Goal: Task Accomplishment & Management: Manage account settings

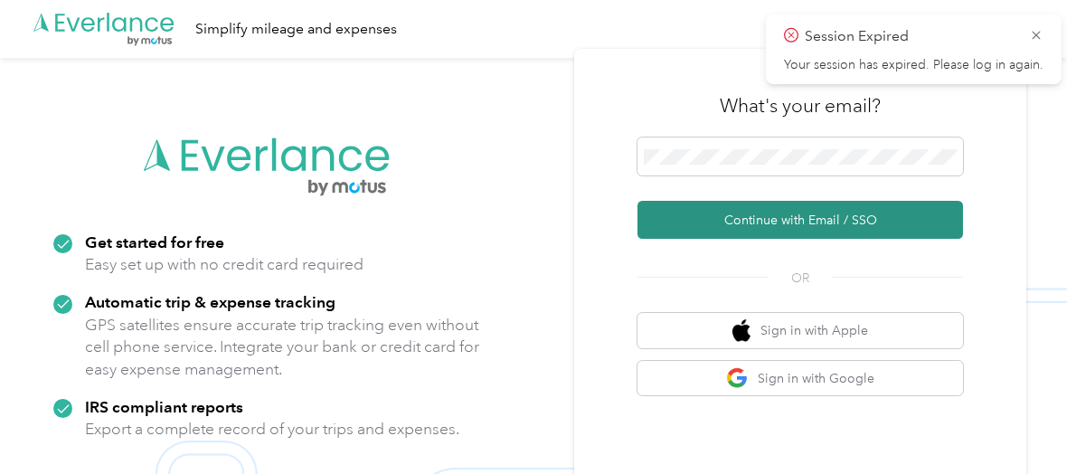
click at [787, 216] on button "Continue with Email / SSO" at bounding box center [799, 220] width 325 height 38
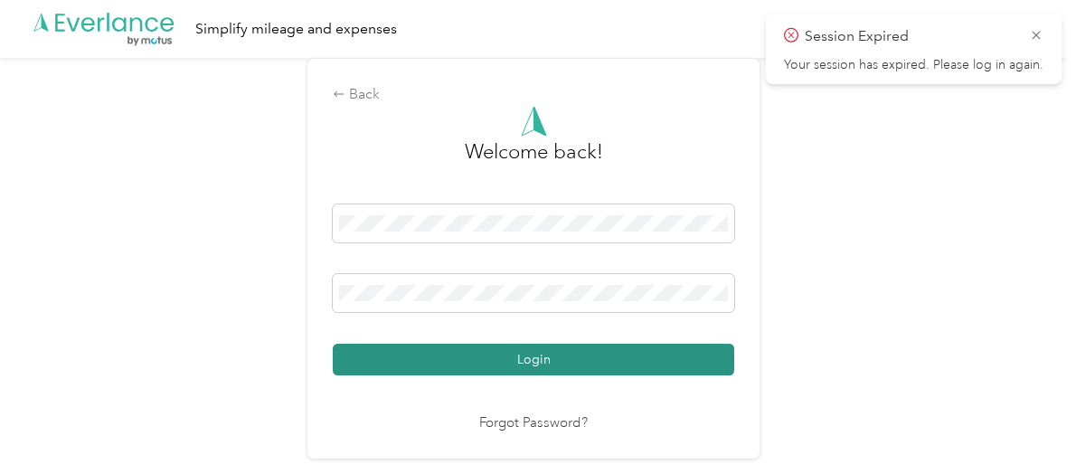
click at [477, 357] on button "Login" at bounding box center [533, 360] width 401 height 32
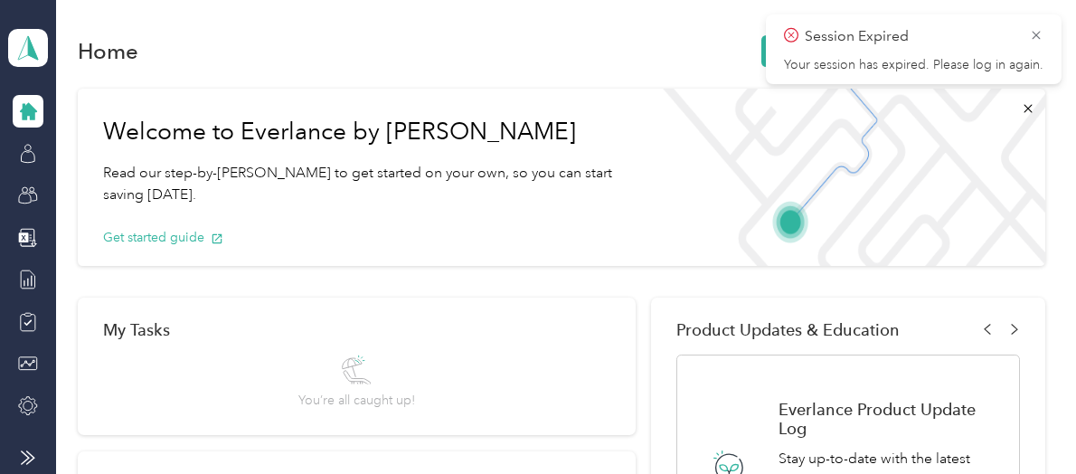
click at [27, 108] on icon at bounding box center [28, 111] width 17 height 17
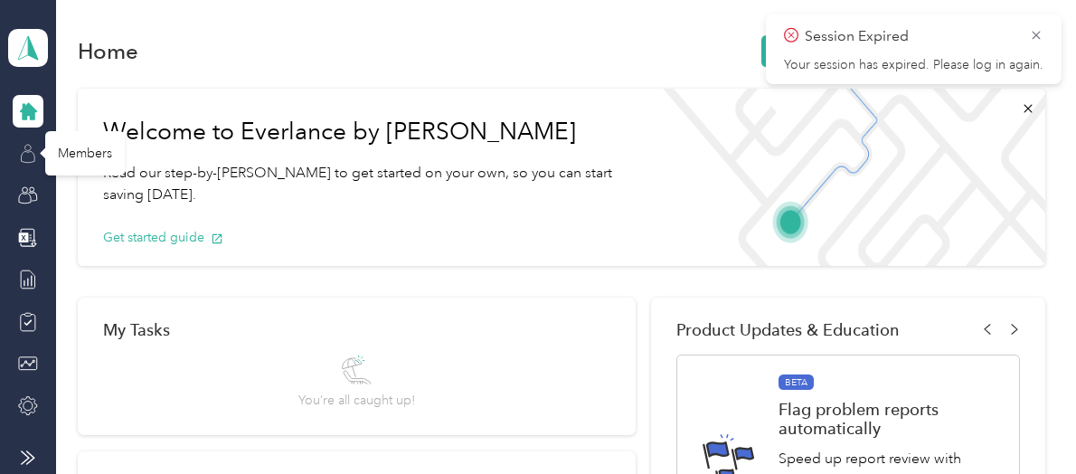
click at [25, 156] on icon at bounding box center [28, 154] width 20 height 20
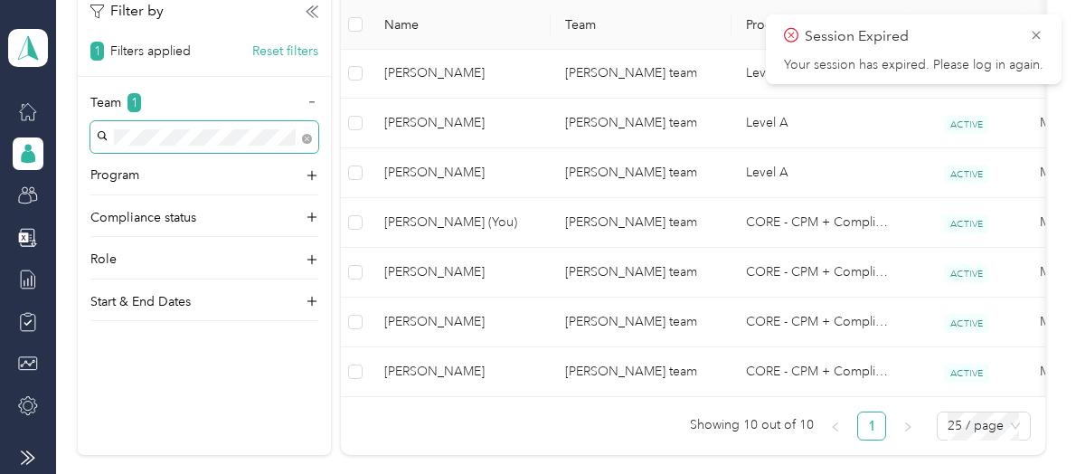
scroll to position [633, 0]
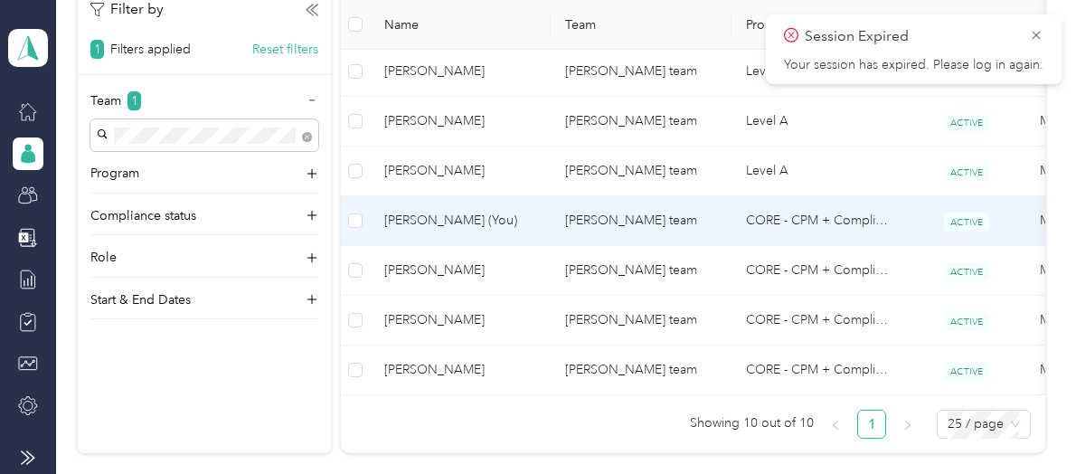
click at [414, 217] on span "Jeffrey D. Lee (You)" at bounding box center [460, 221] width 152 height 20
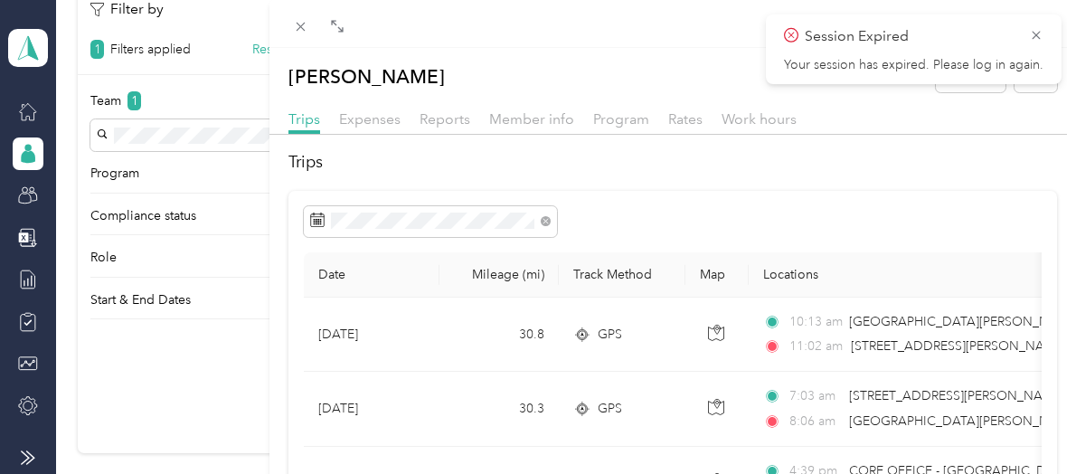
scroll to position [90, 0]
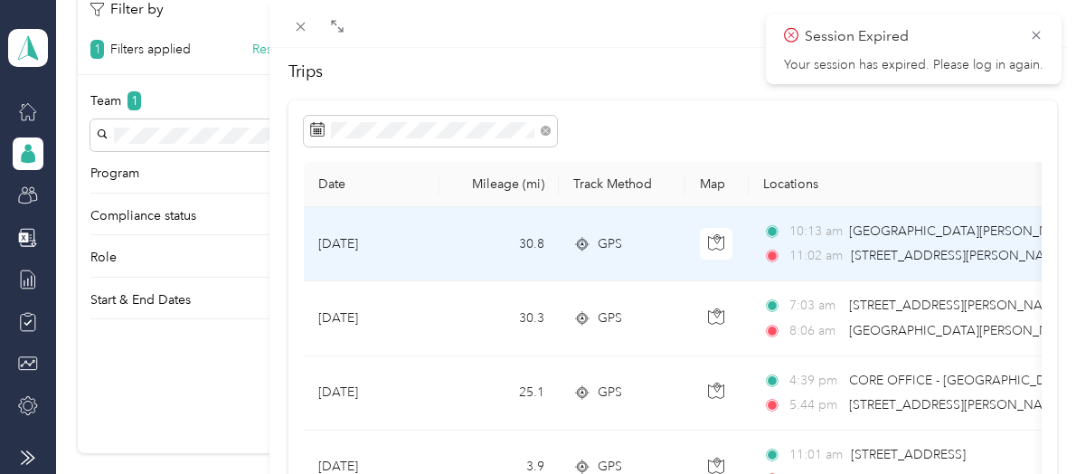
drag, startPoint x: 830, startPoint y: 234, endPoint x: 858, endPoint y: 128, distance: 109.4
click at [858, 128] on div at bounding box center [673, 131] width 738 height 31
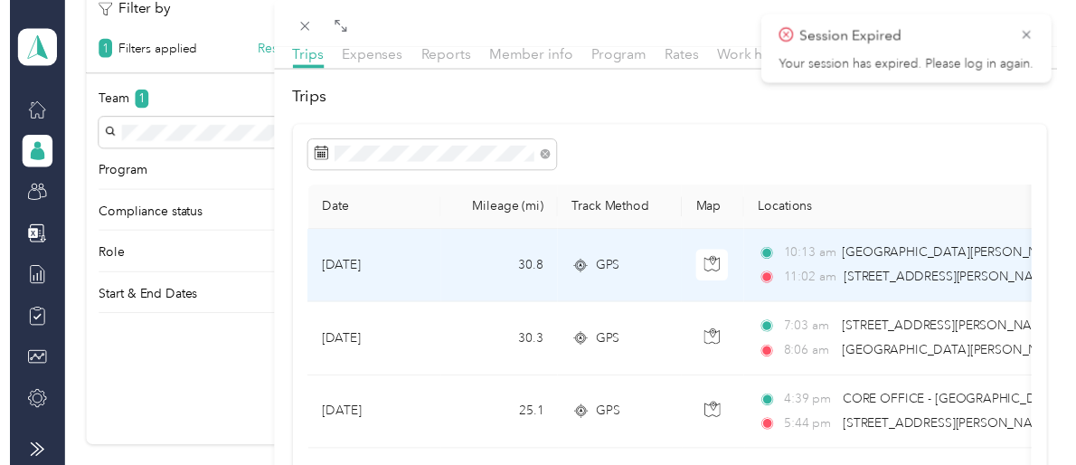
scroll to position [0, 0]
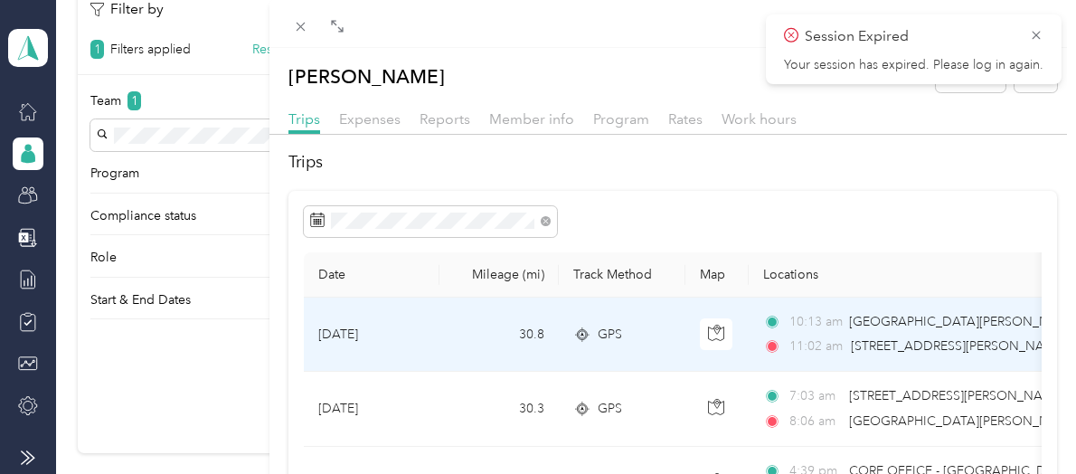
click at [449, 339] on td "30.8" at bounding box center [498, 334] width 119 height 74
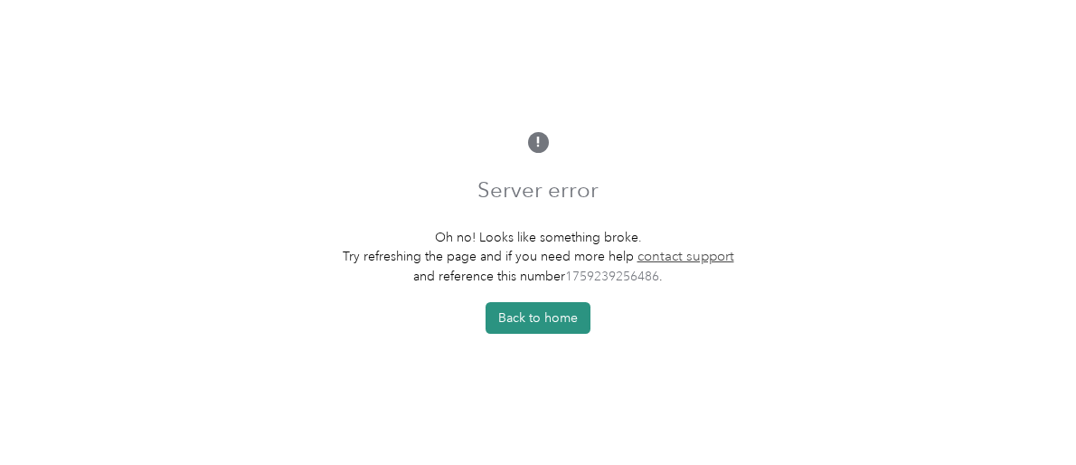
click at [531, 325] on button "Back to home" at bounding box center [537, 318] width 105 height 32
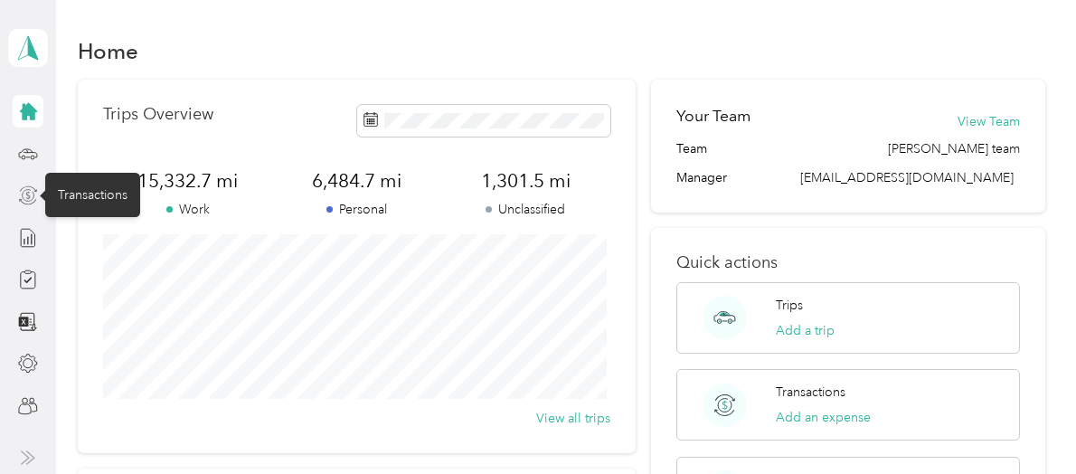
click at [27, 191] on icon at bounding box center [28, 195] width 20 height 20
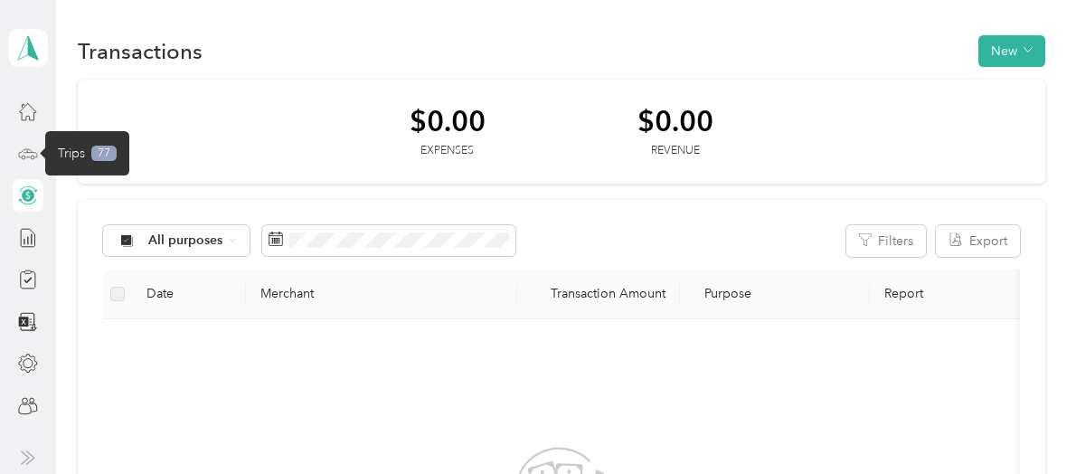
click at [25, 148] on icon at bounding box center [28, 152] width 18 height 8
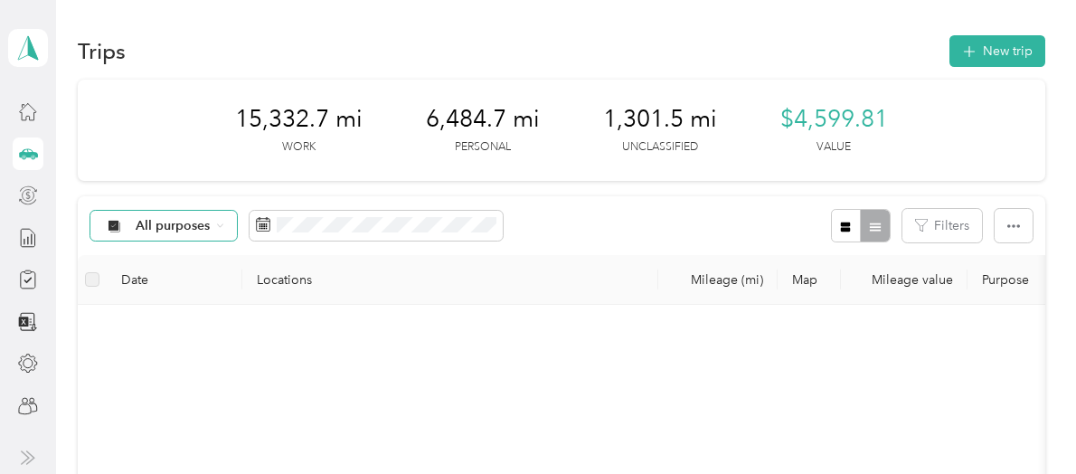
click at [219, 225] on icon at bounding box center [219, 224] width 7 height 7
click at [186, 286] on span "Unclassified" at bounding box center [180, 280] width 88 height 19
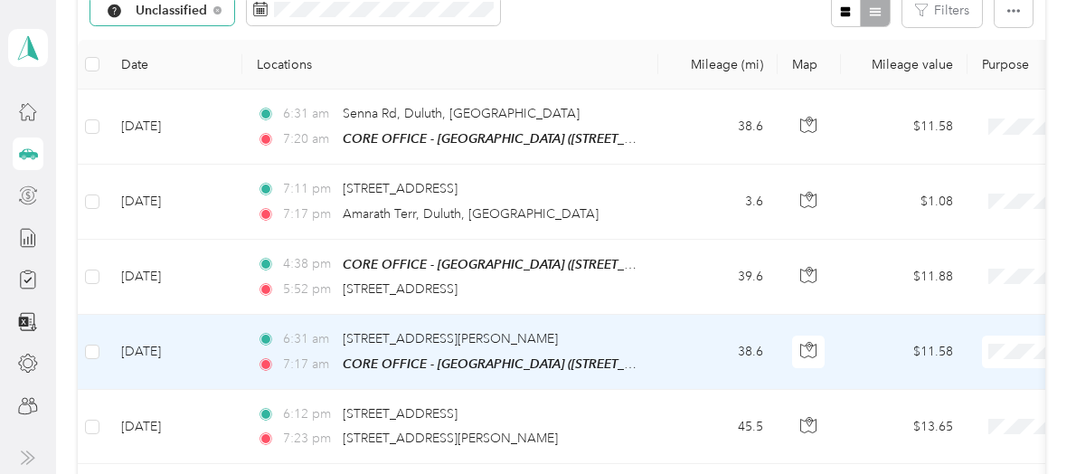
scroll to position [181, 0]
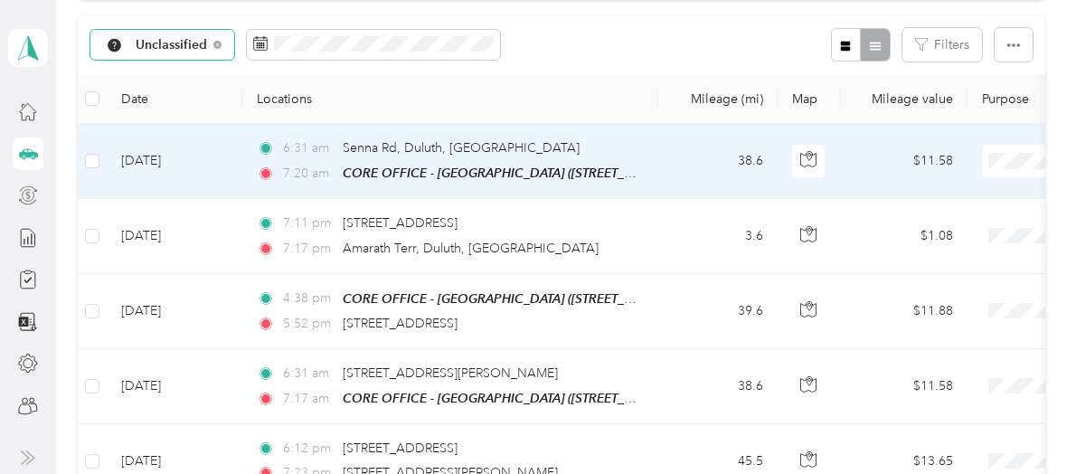
click at [929, 189] on span "Sales Call" at bounding box center [979, 193] width 167 height 19
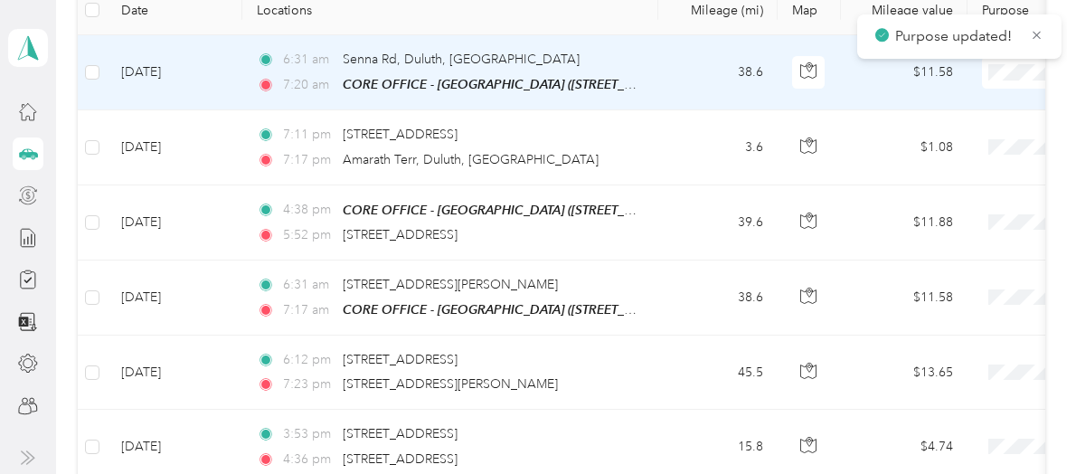
scroll to position [271, 0]
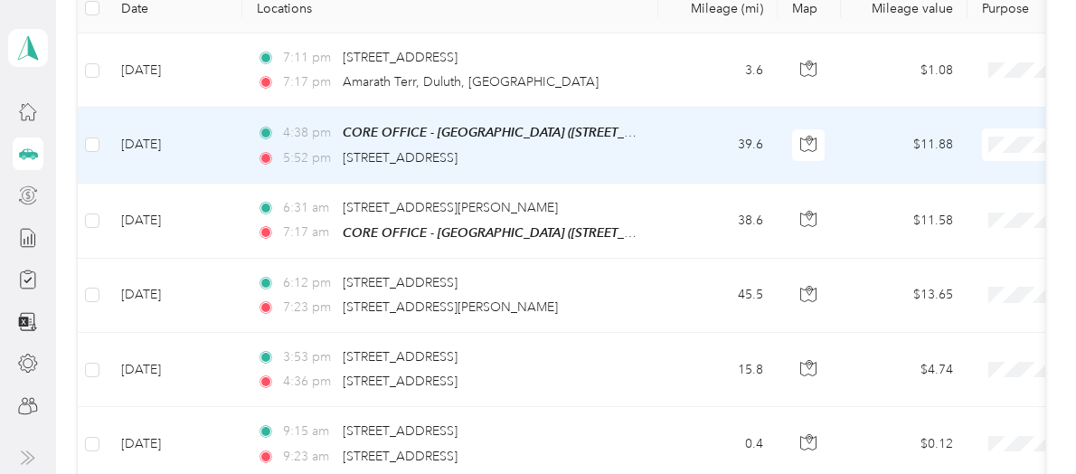
click at [942, 181] on li "Sales Call" at bounding box center [964, 171] width 224 height 32
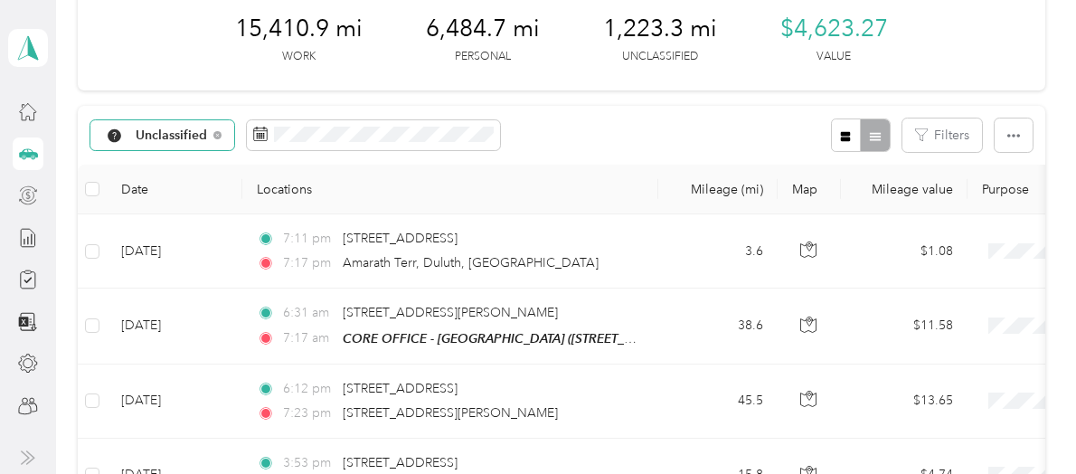
scroll to position [181, 0]
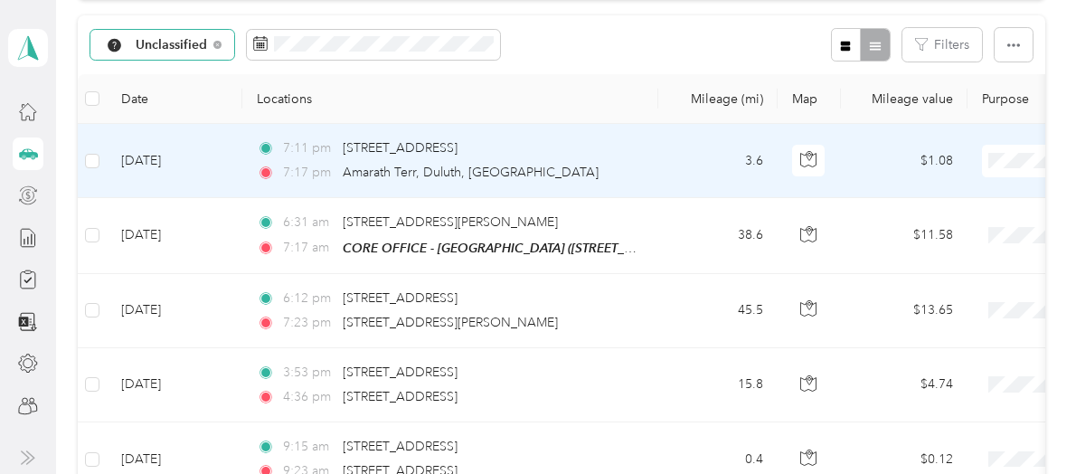
click at [928, 222] on span "Personal" at bounding box center [979, 224] width 167 height 19
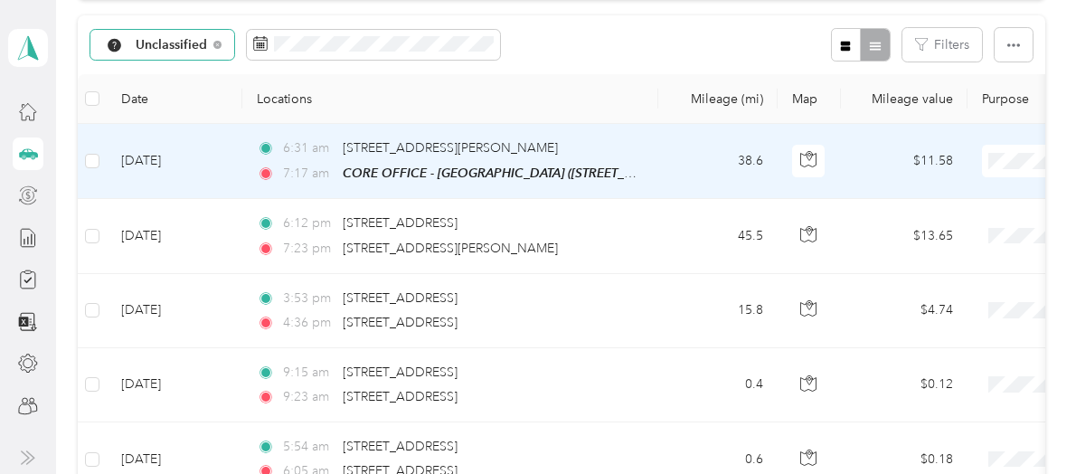
click at [936, 194] on li "Sales Call" at bounding box center [964, 193] width 224 height 32
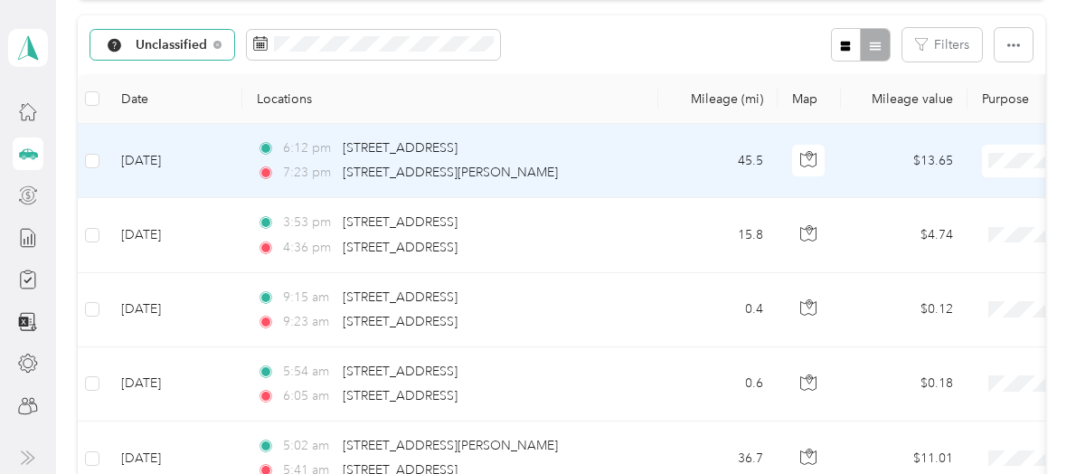
click at [945, 222] on span "Personal" at bounding box center [979, 222] width 167 height 19
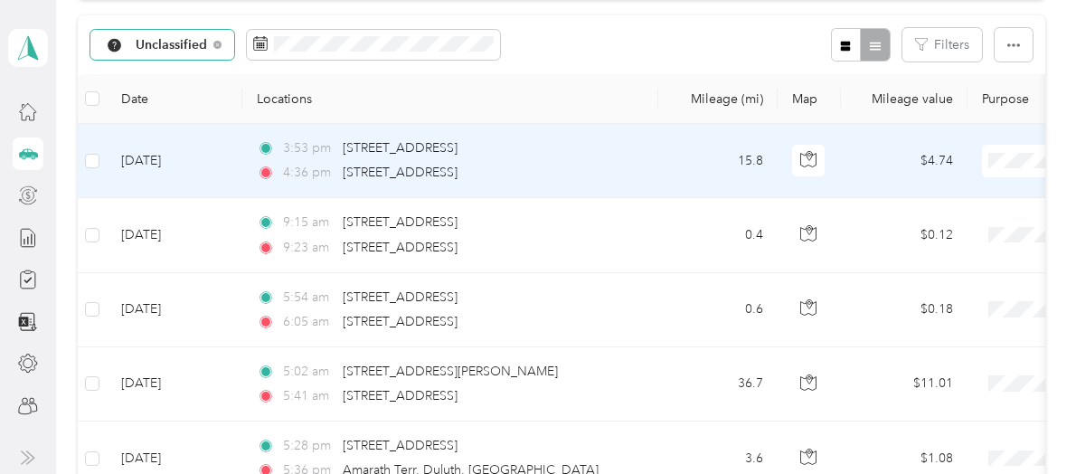
click at [962, 223] on span "Personal" at bounding box center [979, 217] width 167 height 19
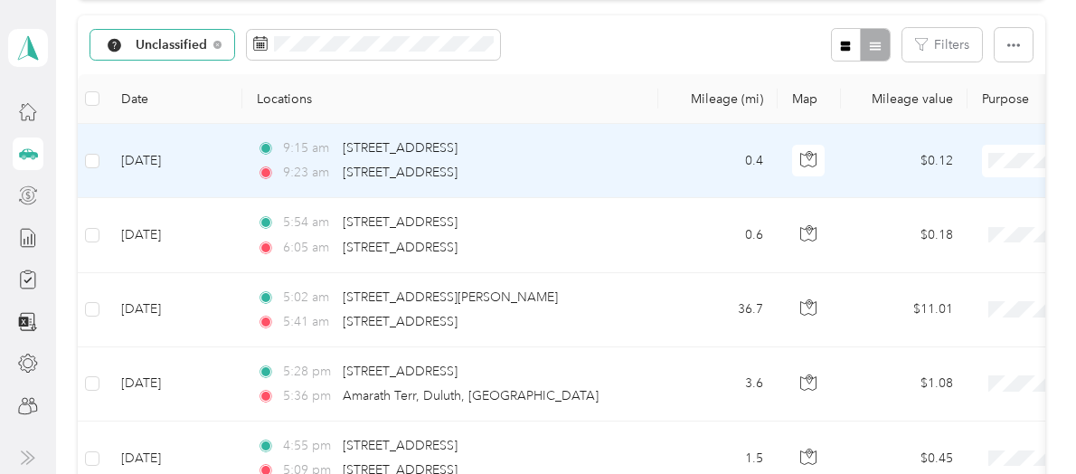
click at [966, 216] on span "Personal" at bounding box center [979, 224] width 167 height 19
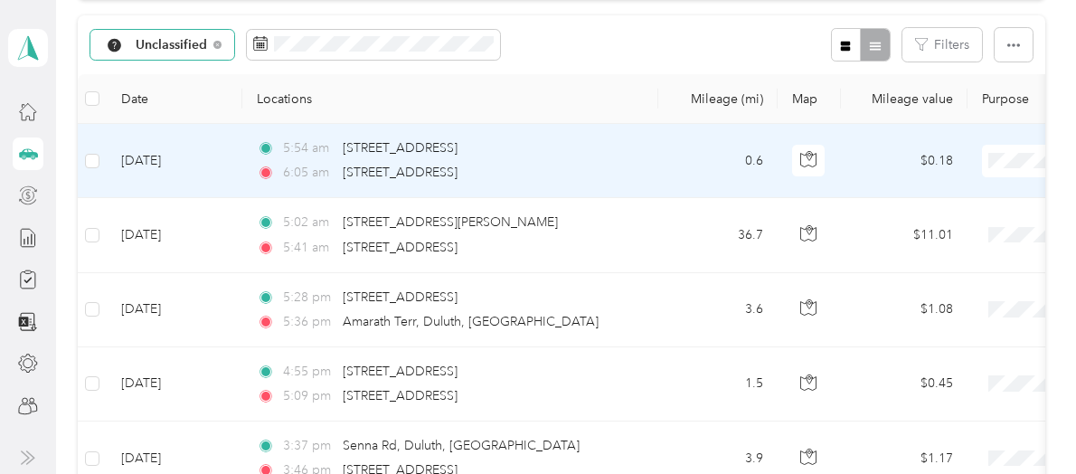
click at [955, 221] on span "Personal" at bounding box center [979, 224] width 167 height 19
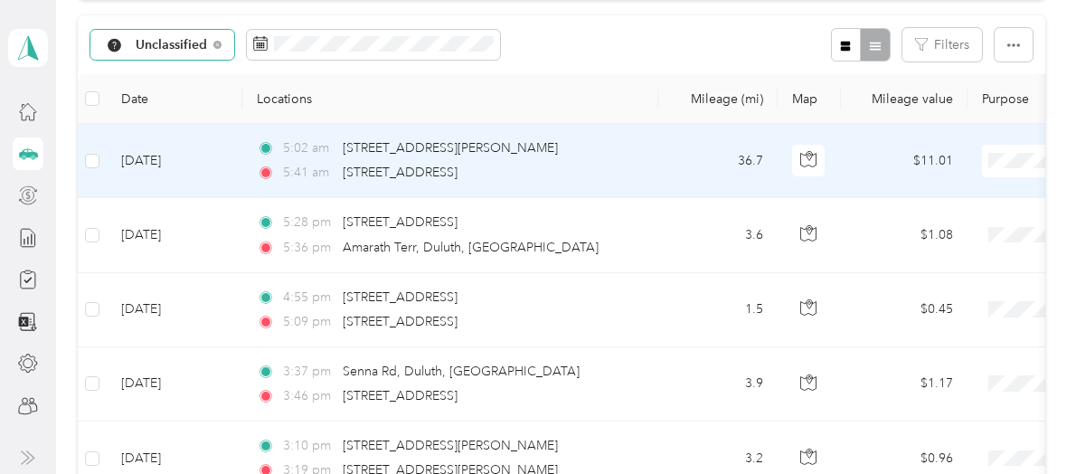
click at [937, 227] on li "Personal" at bounding box center [964, 218] width 224 height 32
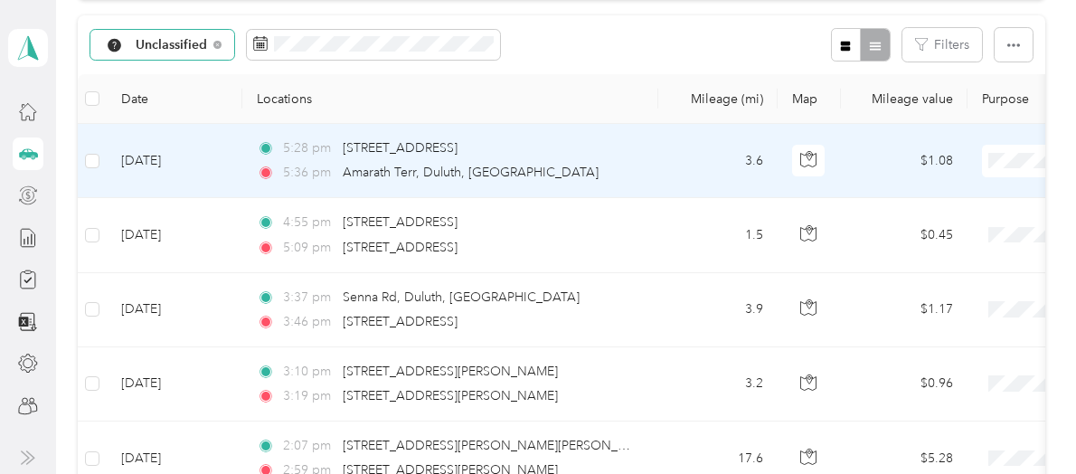
click at [934, 226] on span "Personal" at bounding box center [979, 224] width 167 height 19
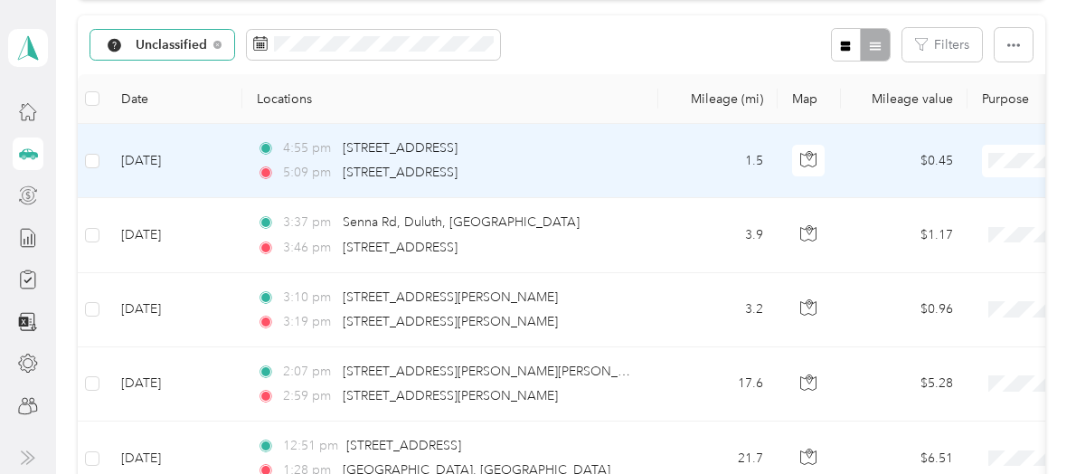
click at [948, 221] on span "Personal" at bounding box center [979, 224] width 167 height 19
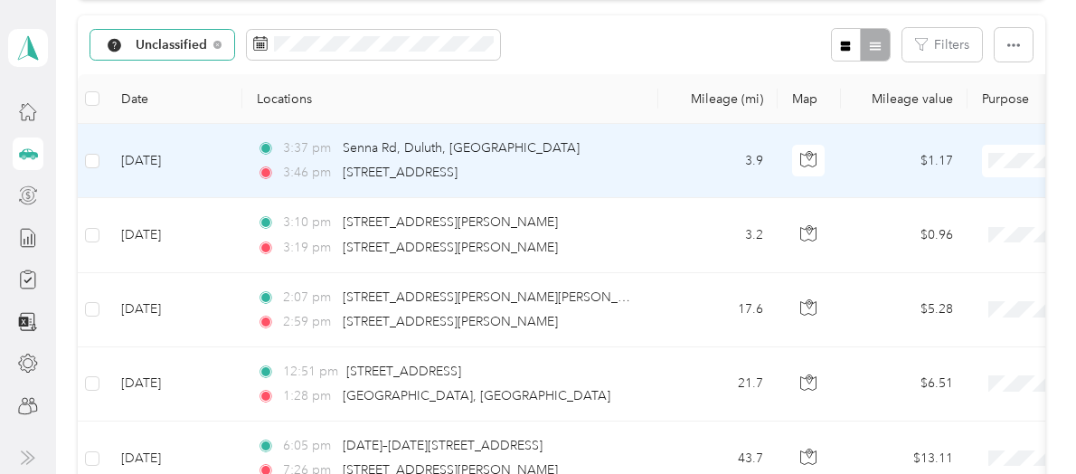
click at [918, 228] on li "Personal" at bounding box center [964, 223] width 224 height 32
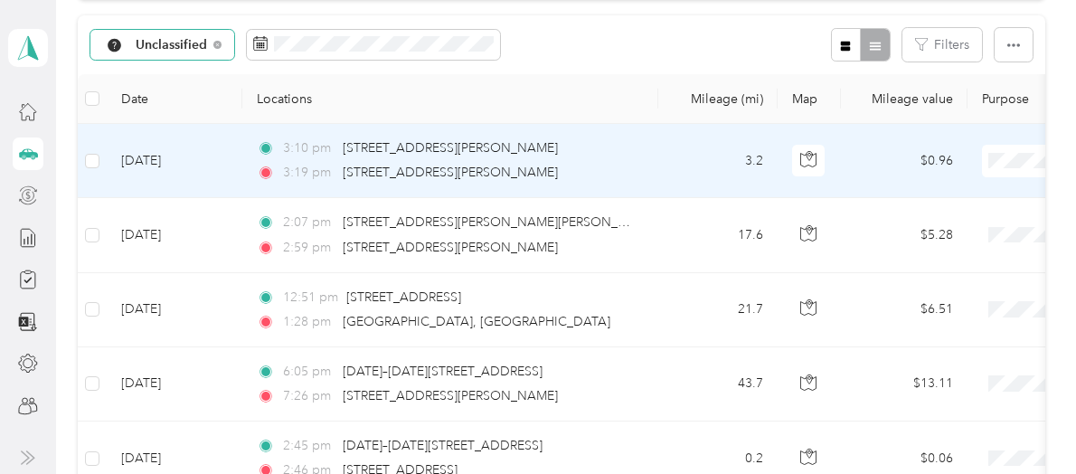
click at [938, 228] on li "Personal" at bounding box center [964, 216] width 224 height 32
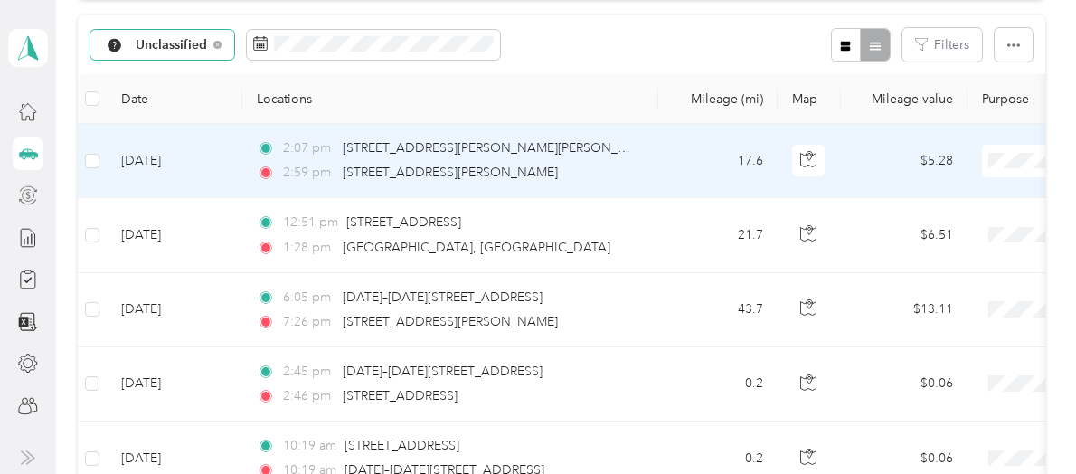
click at [928, 226] on li "Personal" at bounding box center [964, 225] width 224 height 32
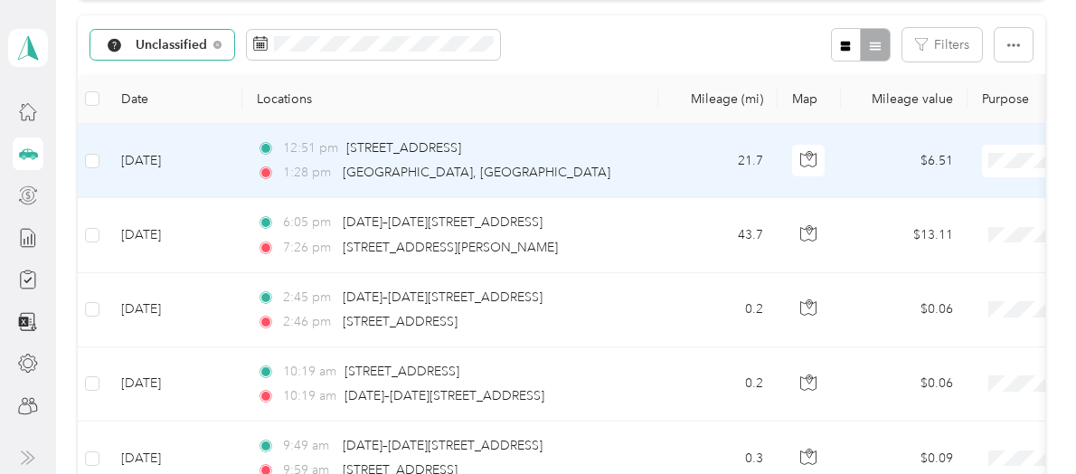
click at [959, 223] on span "Personal" at bounding box center [979, 224] width 167 height 19
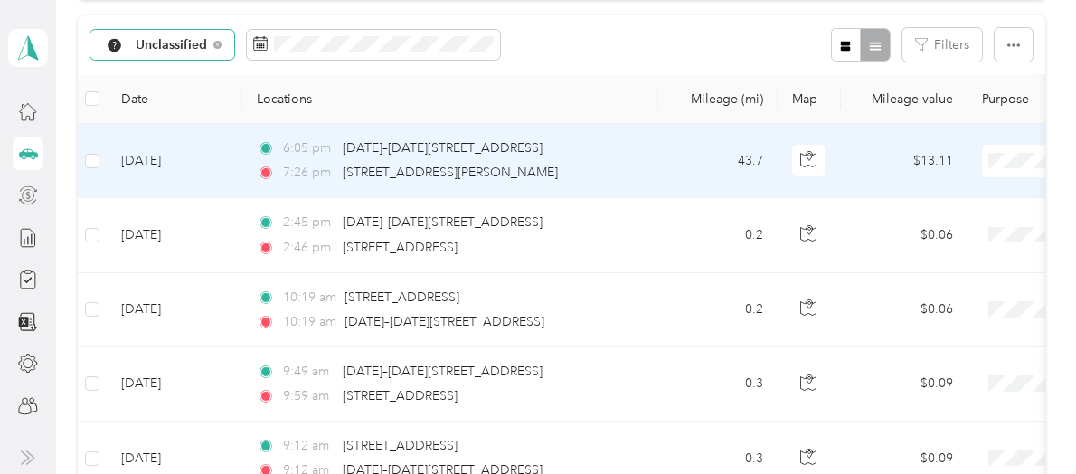
click at [941, 228] on li "Personal" at bounding box center [964, 225] width 224 height 32
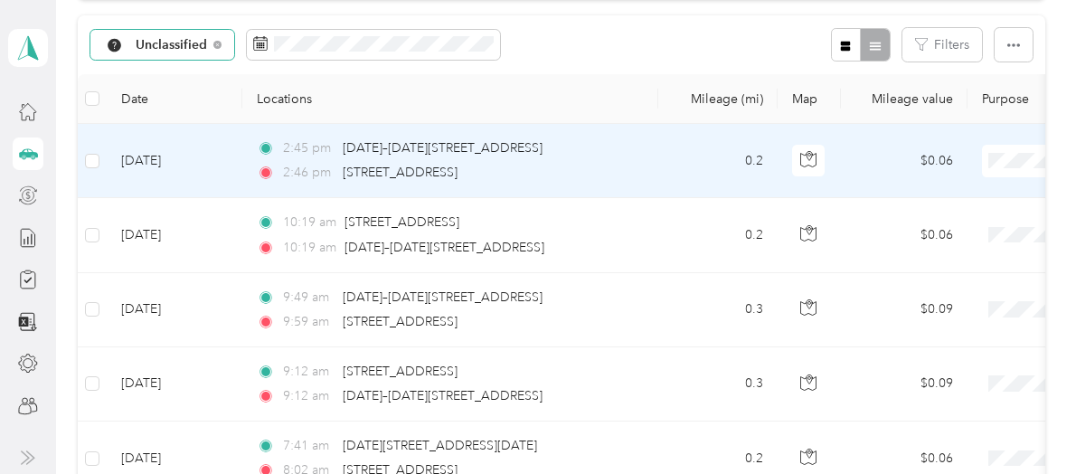
click at [968, 221] on span "Personal" at bounding box center [979, 224] width 167 height 19
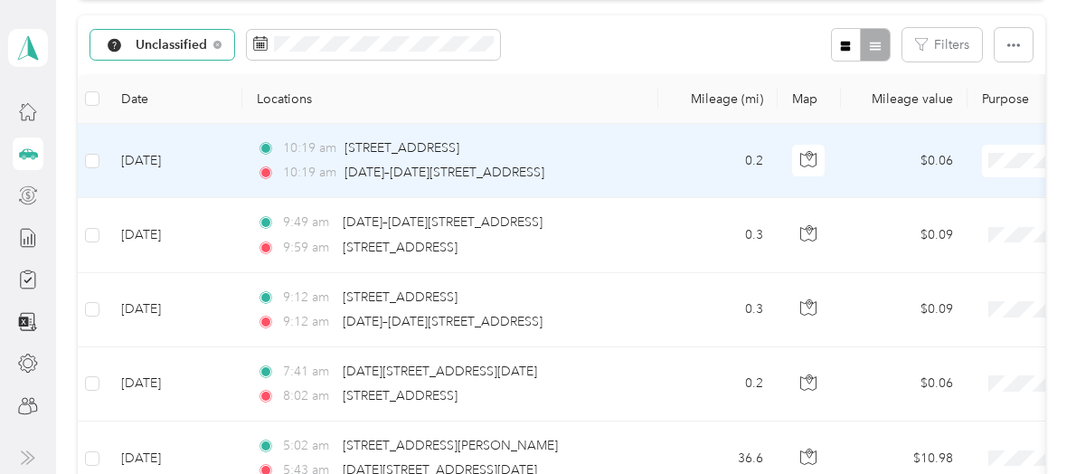
click at [961, 218] on span "Personal" at bounding box center [979, 224] width 167 height 19
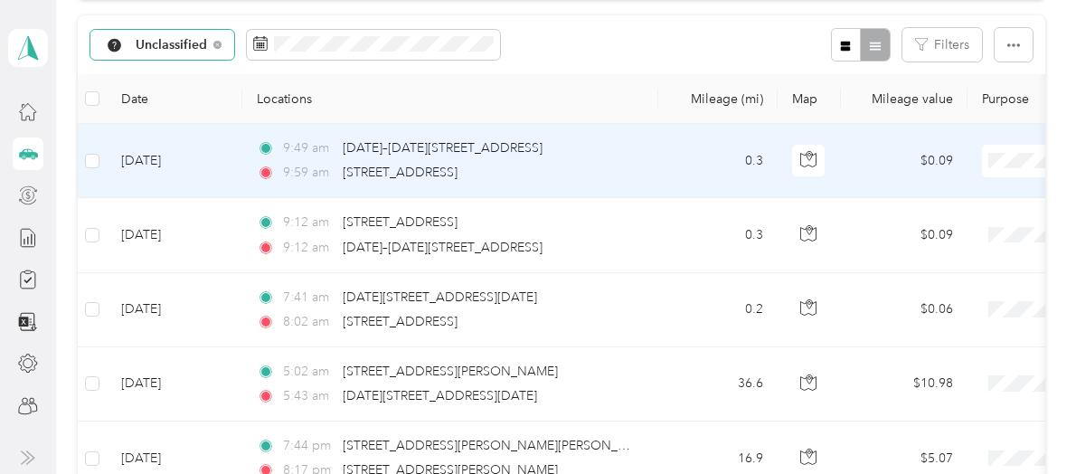
click at [984, 227] on li "Personal" at bounding box center [964, 224] width 224 height 32
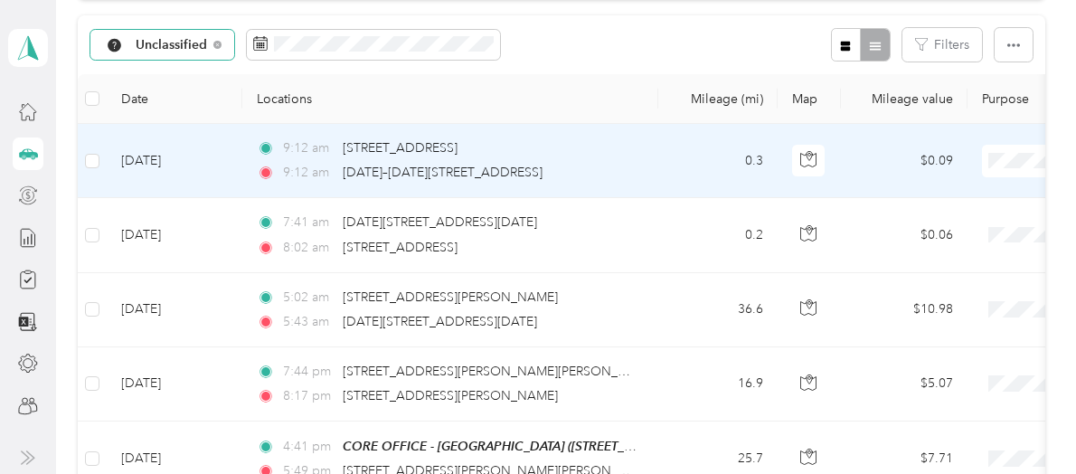
click at [943, 224] on span "Personal" at bounding box center [979, 224] width 167 height 19
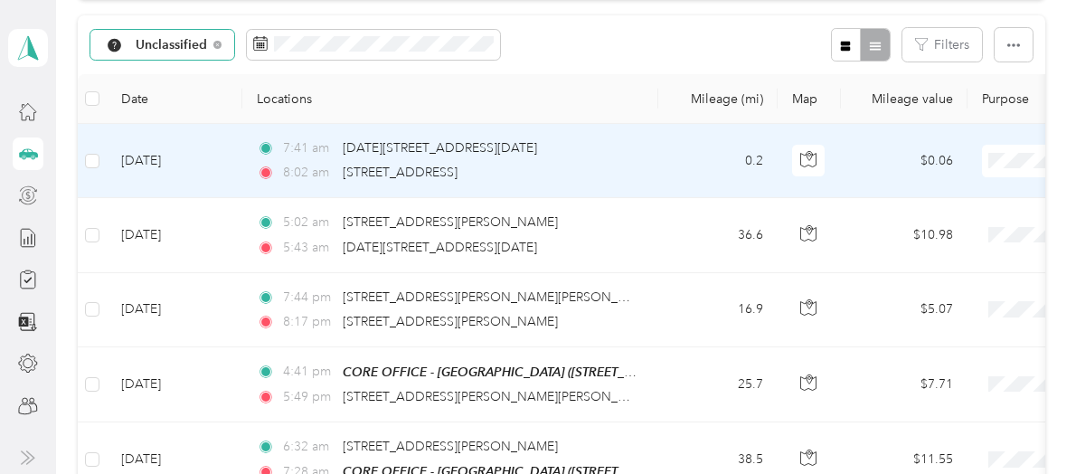
click at [977, 220] on span "Personal" at bounding box center [979, 221] width 167 height 19
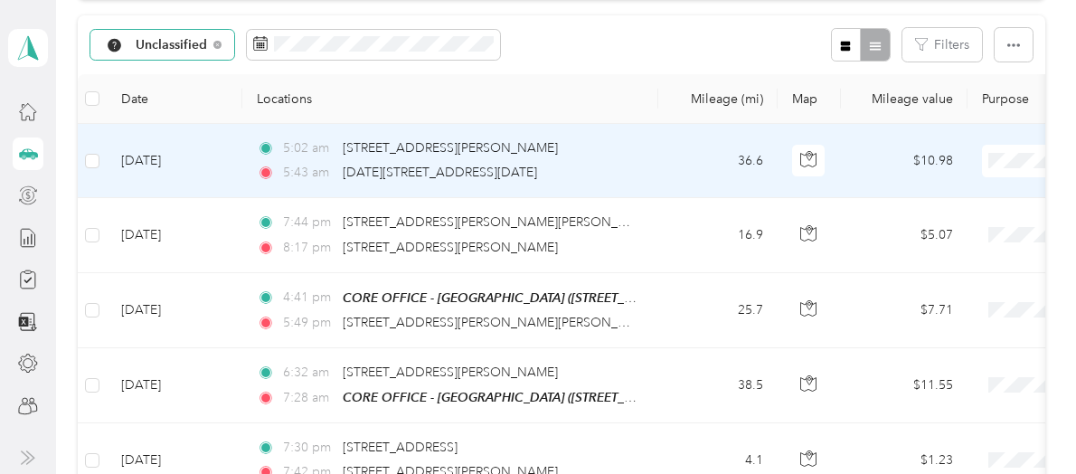
click at [981, 222] on span "Personal" at bounding box center [979, 221] width 167 height 19
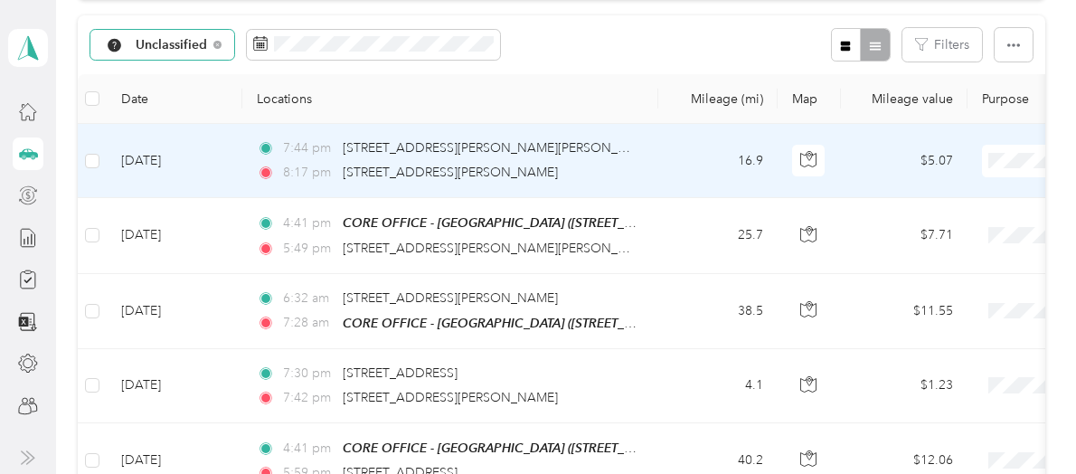
click at [955, 239] on body "Purpose updated! [PERSON_NAME] Personal dashboard Trips New trip 15,449.5 mi Wo…" at bounding box center [533, 237] width 1067 height 474
click at [974, 228] on li "Personal" at bounding box center [964, 225] width 224 height 32
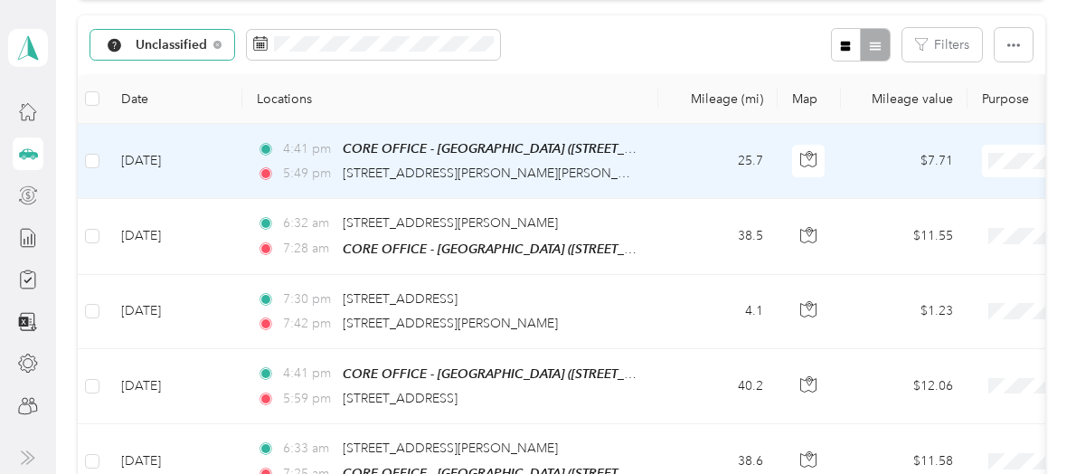
click at [946, 199] on li "Sales Call" at bounding box center [964, 193] width 224 height 32
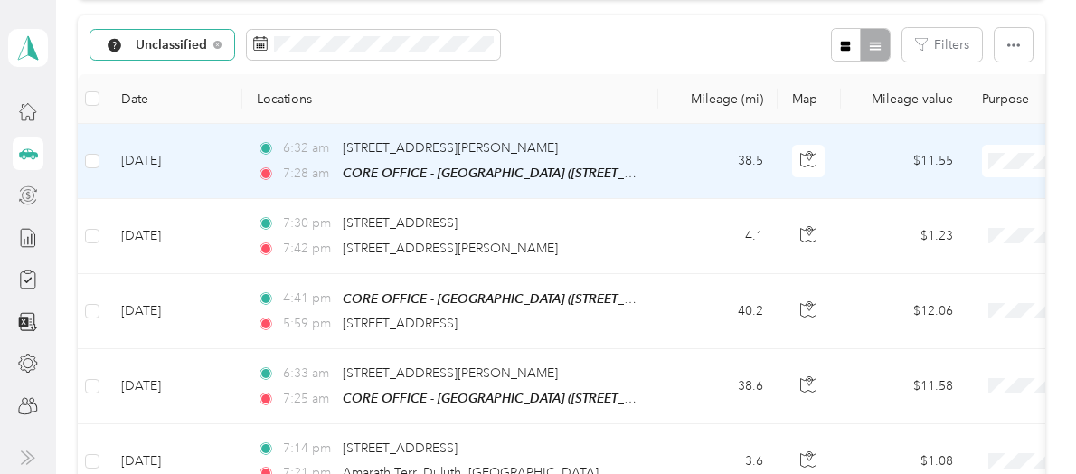
click at [942, 199] on li "Sales Call" at bounding box center [964, 193] width 224 height 32
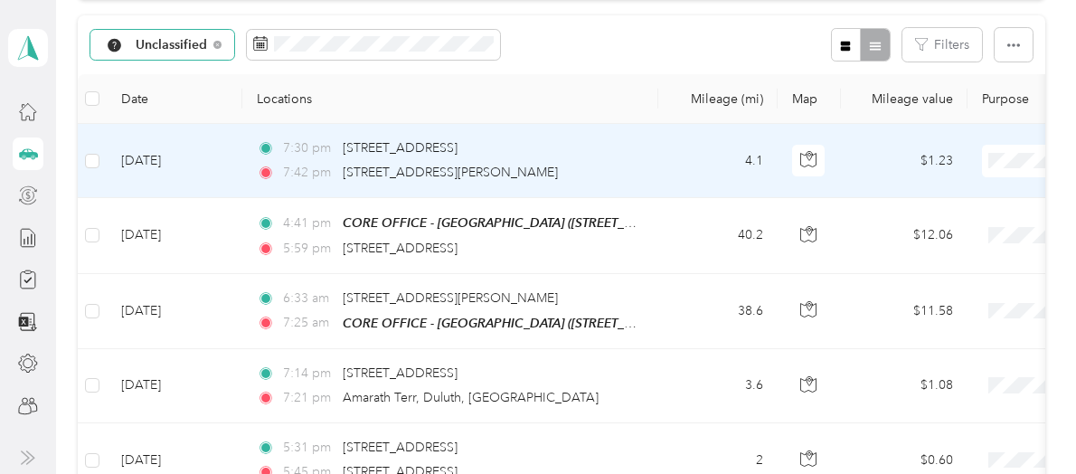
click at [959, 223] on span "Personal" at bounding box center [979, 217] width 167 height 19
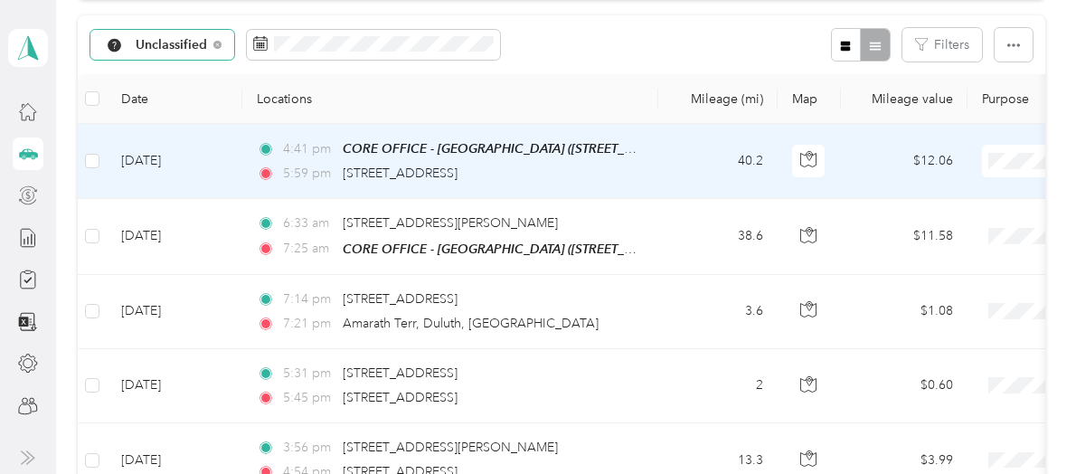
click at [943, 197] on li "Sales Call" at bounding box center [964, 193] width 224 height 32
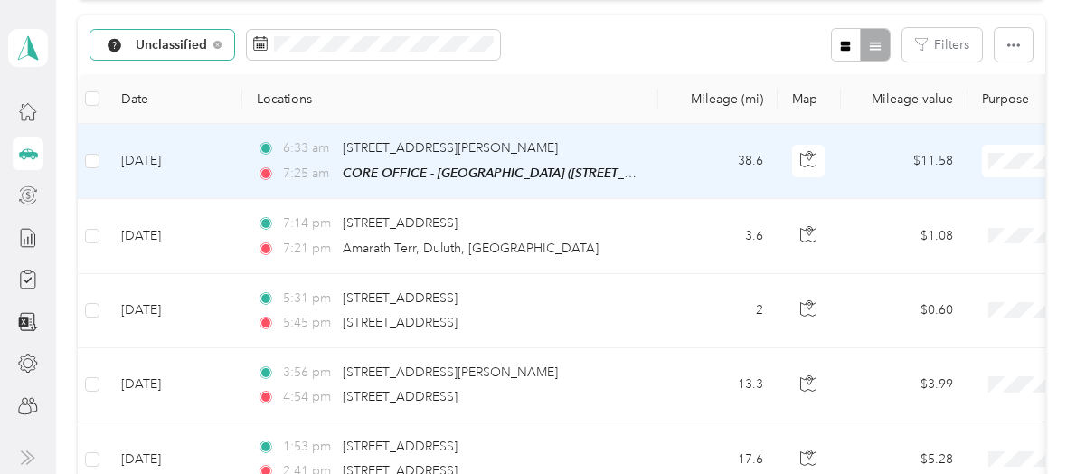
click at [977, 196] on li "Sales Call" at bounding box center [964, 189] width 224 height 32
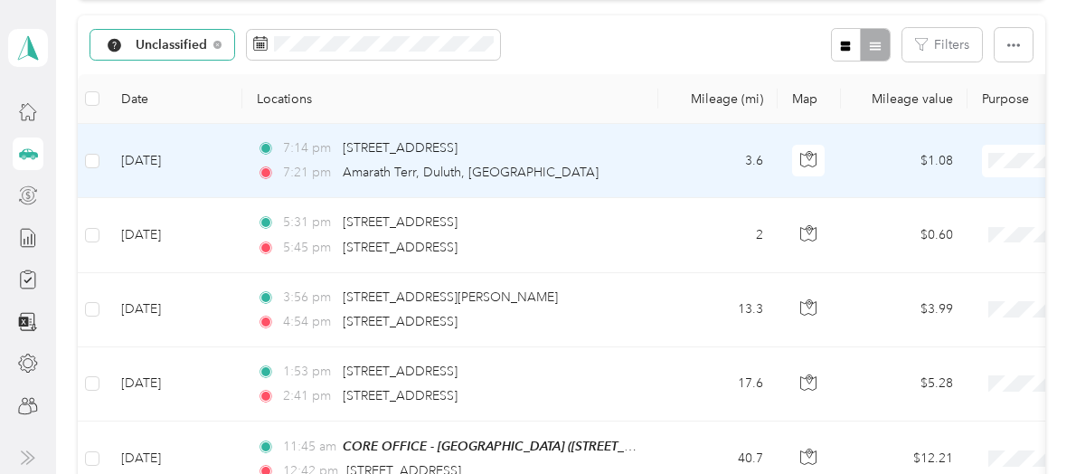
click at [949, 226] on span "Personal" at bounding box center [979, 224] width 167 height 19
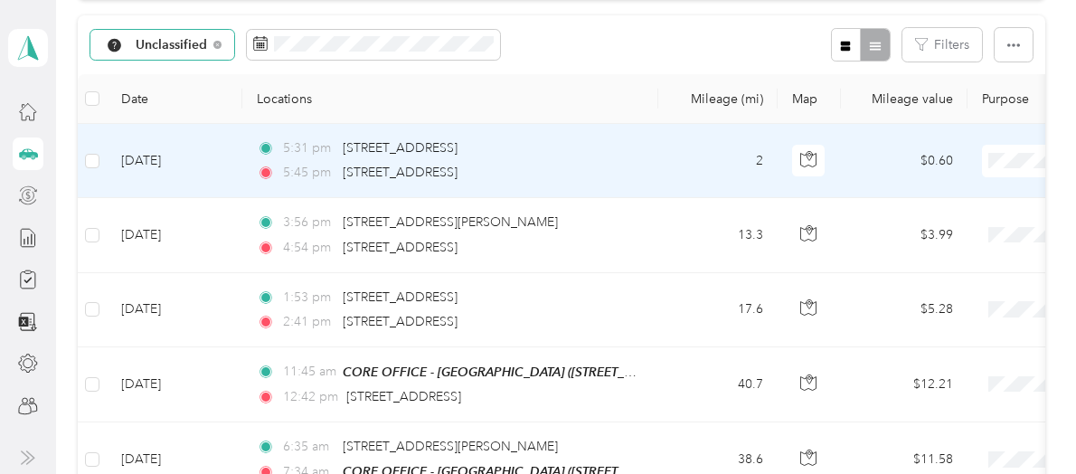
click at [922, 195] on li "Sales Call" at bounding box center [964, 193] width 224 height 32
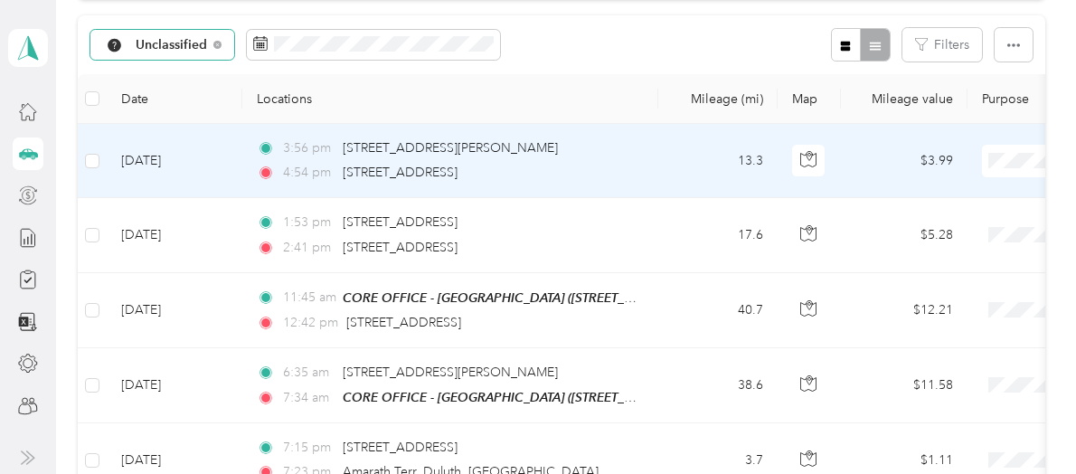
click at [926, 229] on li "Personal" at bounding box center [964, 225] width 224 height 32
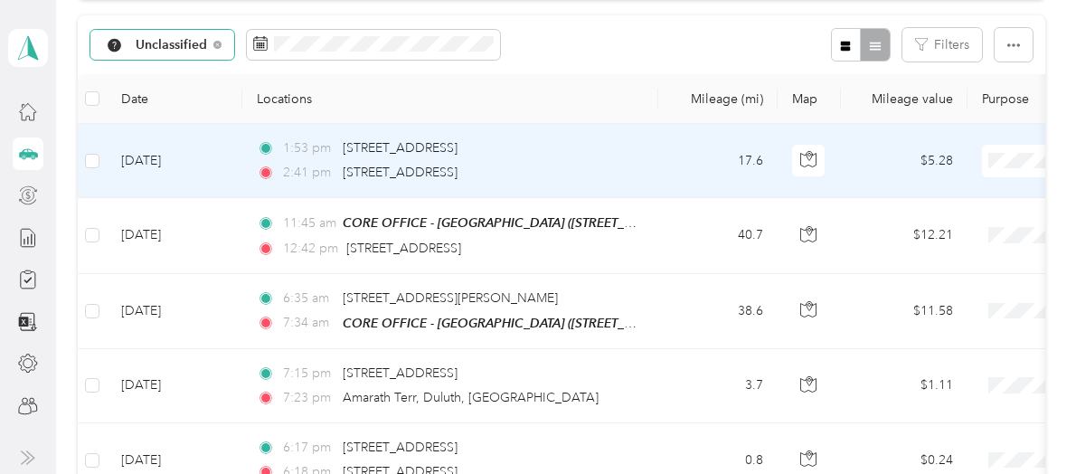
click at [945, 232] on li "Personal" at bounding box center [964, 225] width 224 height 32
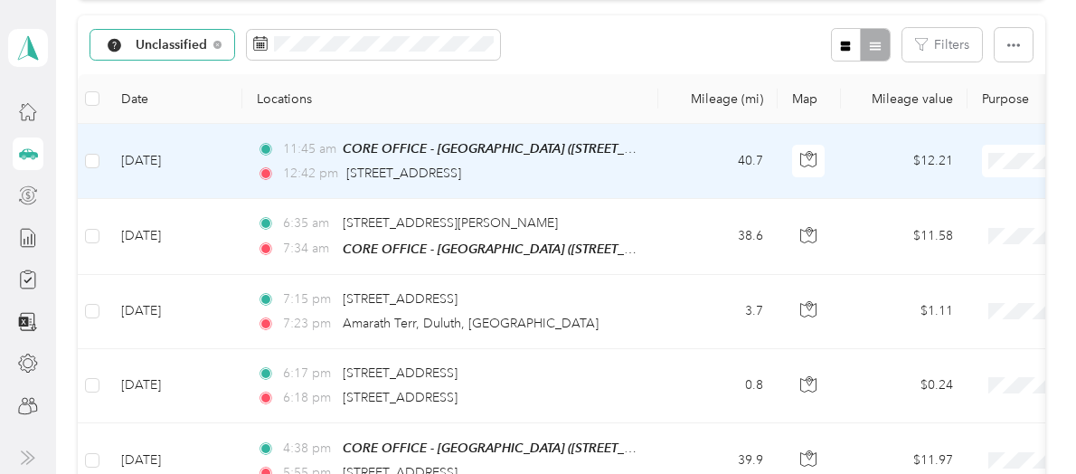
click at [937, 194] on span "Sales Call" at bounding box center [979, 193] width 167 height 19
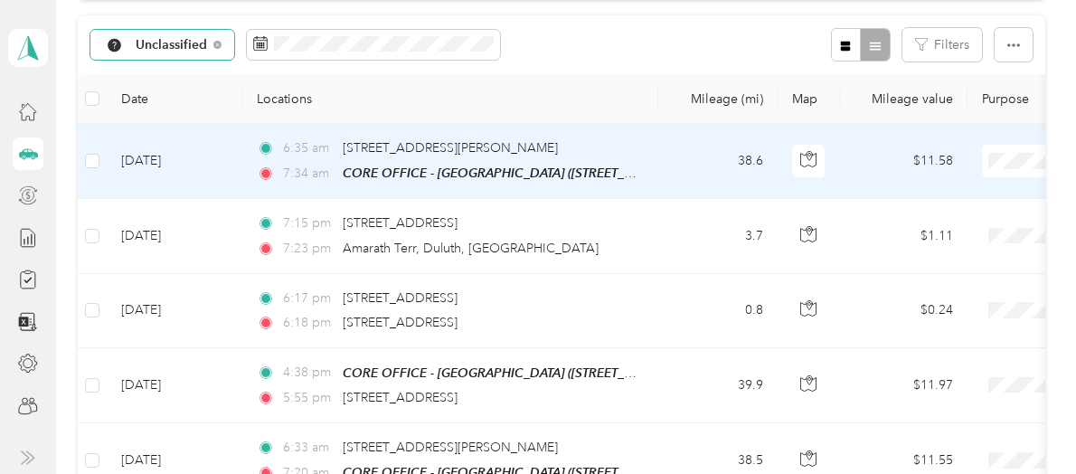
click at [931, 197] on li "Sales Call" at bounding box center [964, 193] width 224 height 32
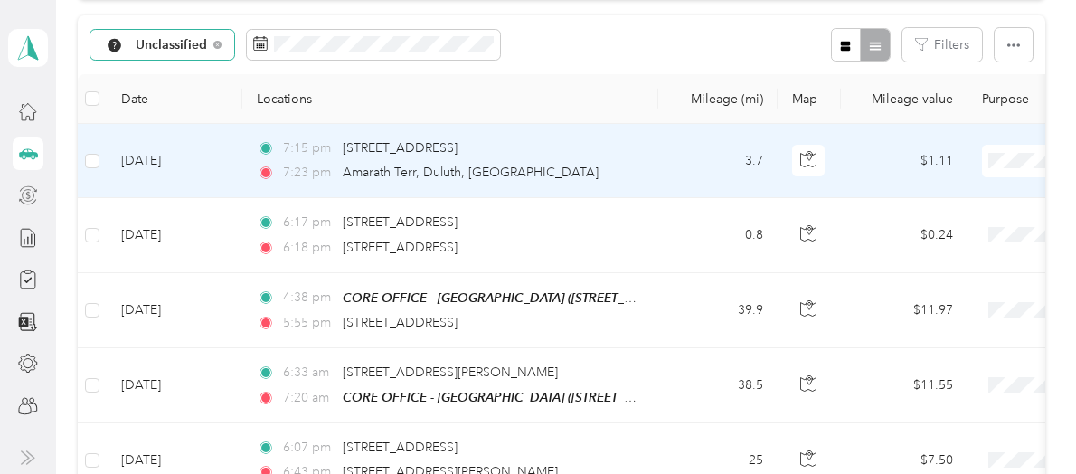
click at [953, 225] on span "Personal" at bounding box center [979, 219] width 167 height 19
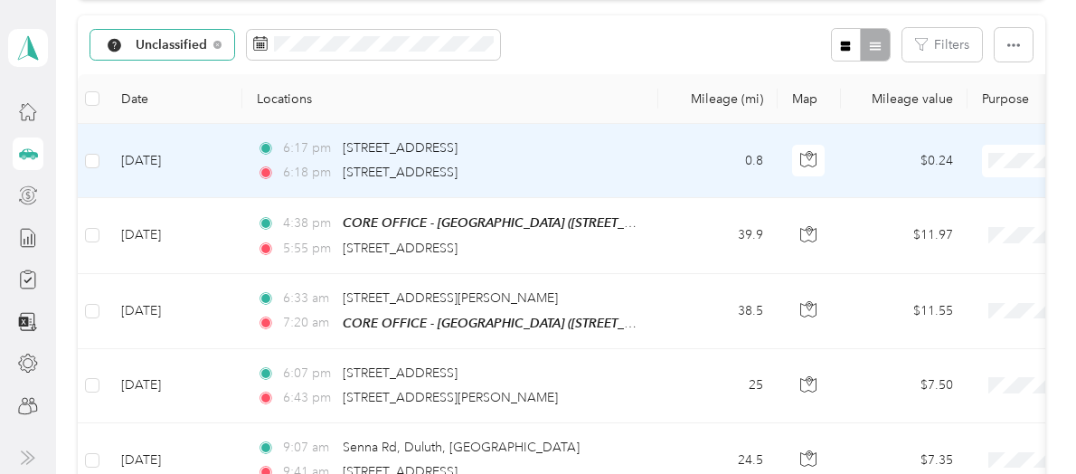
click at [940, 221] on span "Personal" at bounding box center [979, 220] width 167 height 19
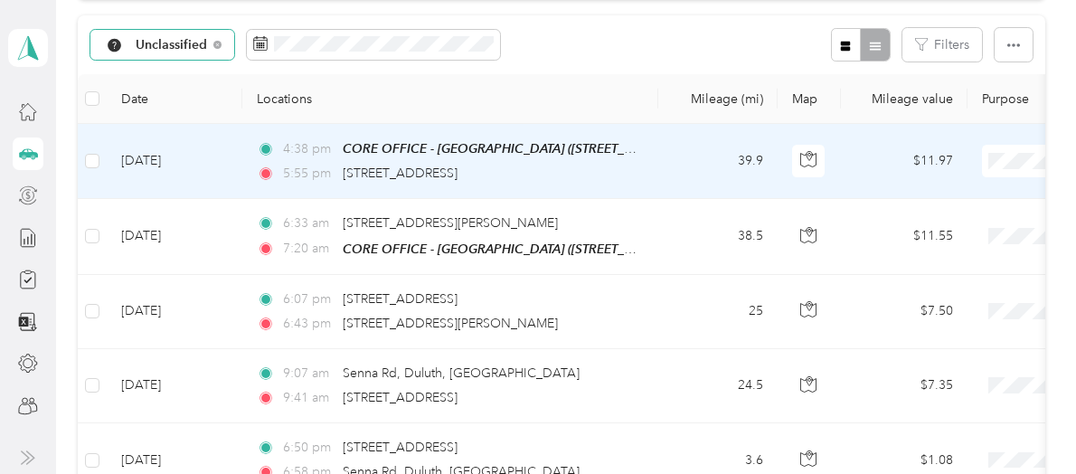
click at [931, 194] on li "Sales Call" at bounding box center [964, 193] width 224 height 32
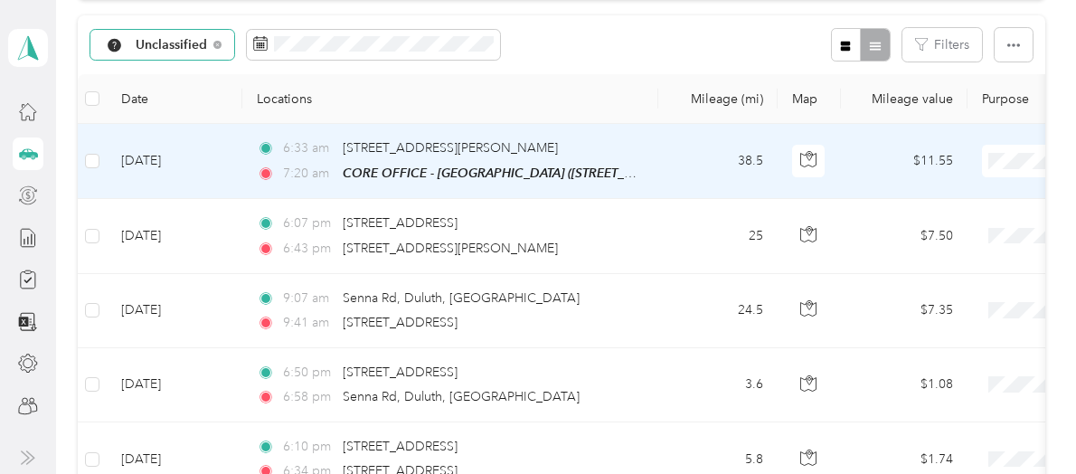
click at [945, 194] on li "Sales Call" at bounding box center [964, 192] width 224 height 32
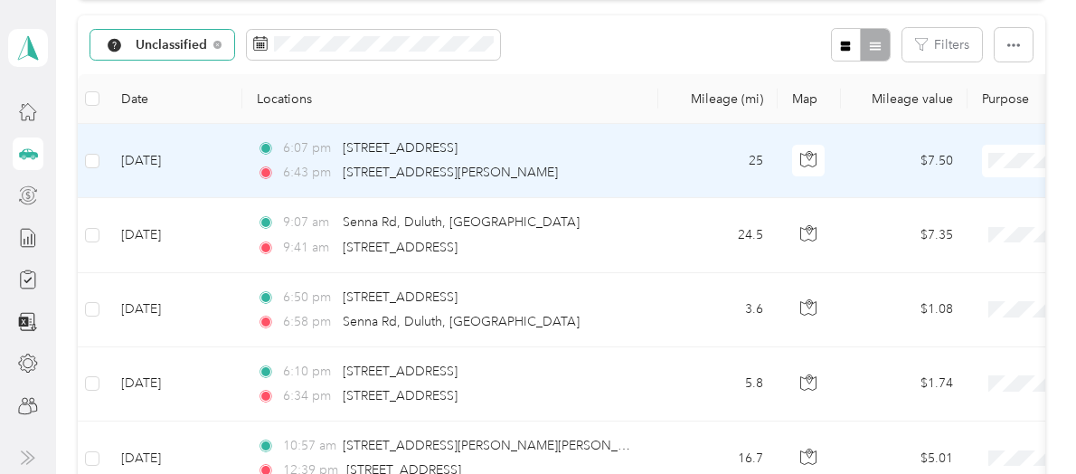
click at [925, 221] on span "Personal" at bounding box center [979, 224] width 167 height 19
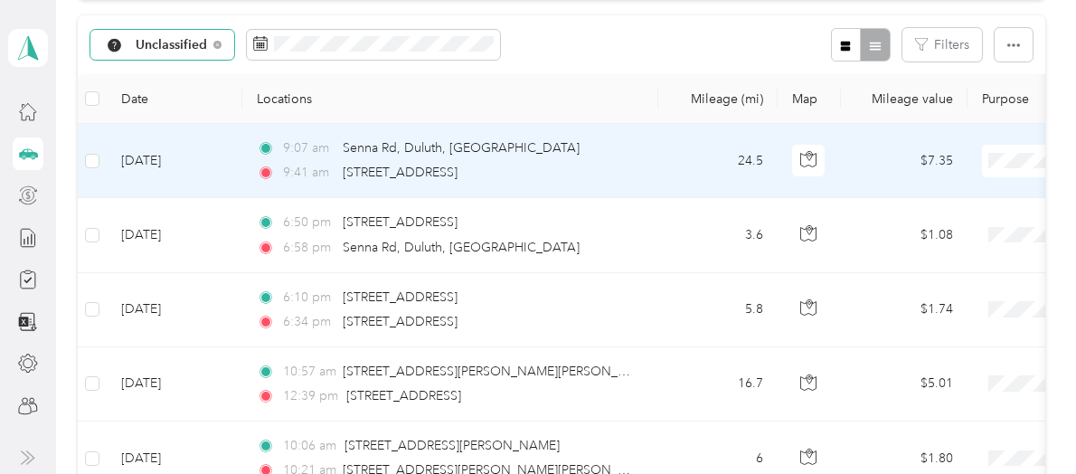
click at [944, 223] on span "Personal" at bounding box center [979, 224] width 167 height 19
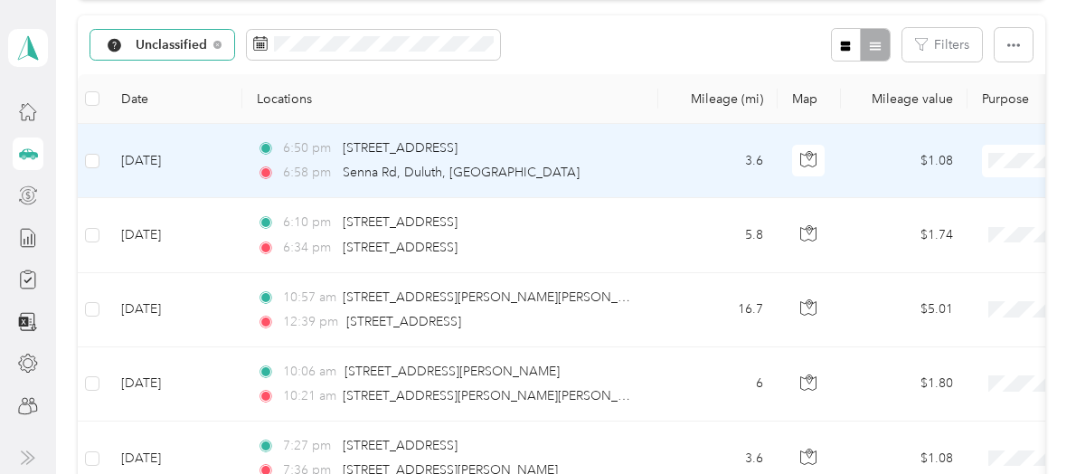
click at [931, 224] on span "Personal" at bounding box center [979, 222] width 167 height 19
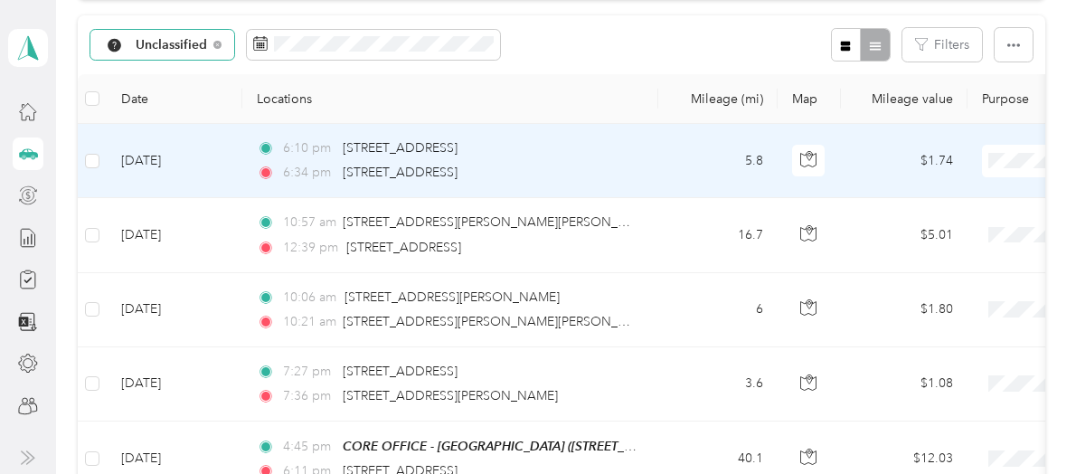
click at [942, 223] on span "Personal" at bounding box center [979, 224] width 167 height 19
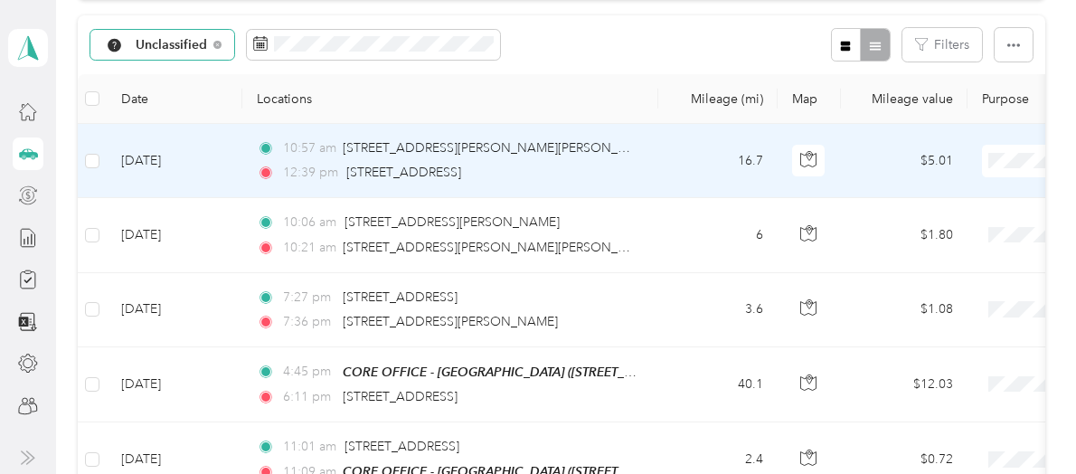
click at [965, 221] on span "Personal" at bounding box center [979, 216] width 167 height 19
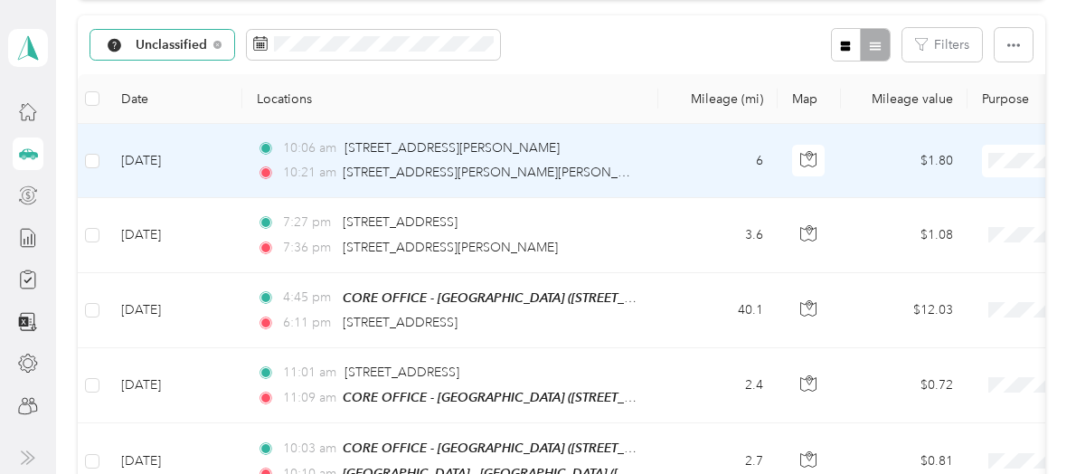
click at [958, 220] on span "Personal" at bounding box center [979, 224] width 167 height 19
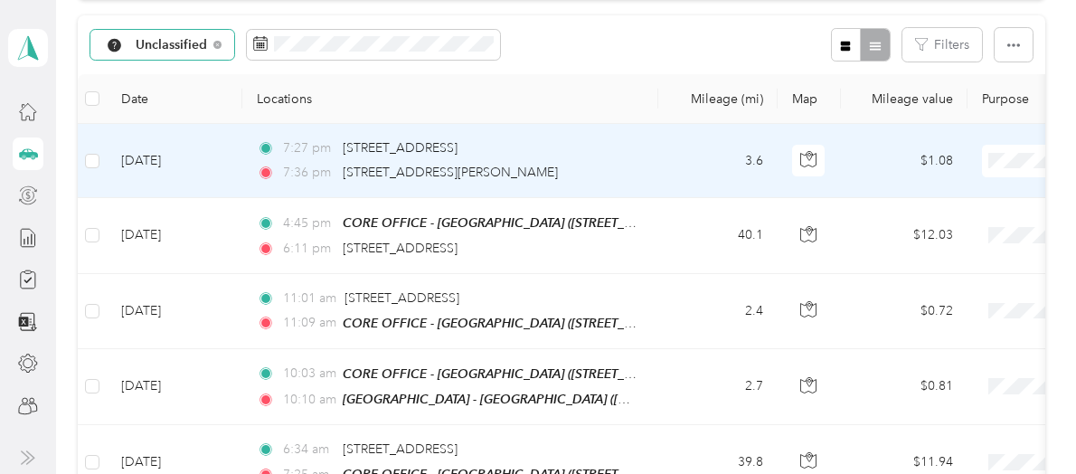
click at [931, 234] on li "Personal" at bounding box center [964, 225] width 224 height 32
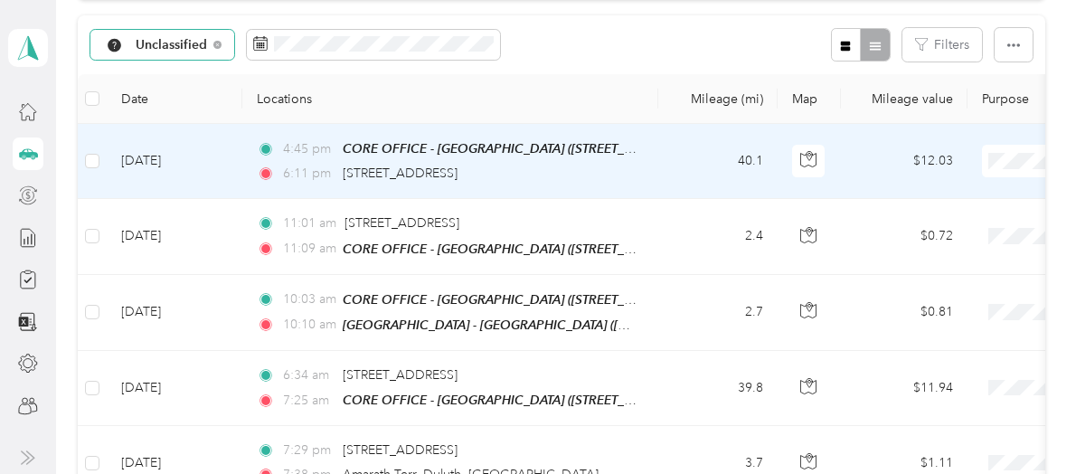
click at [931, 201] on li "Sales Call" at bounding box center [964, 193] width 224 height 32
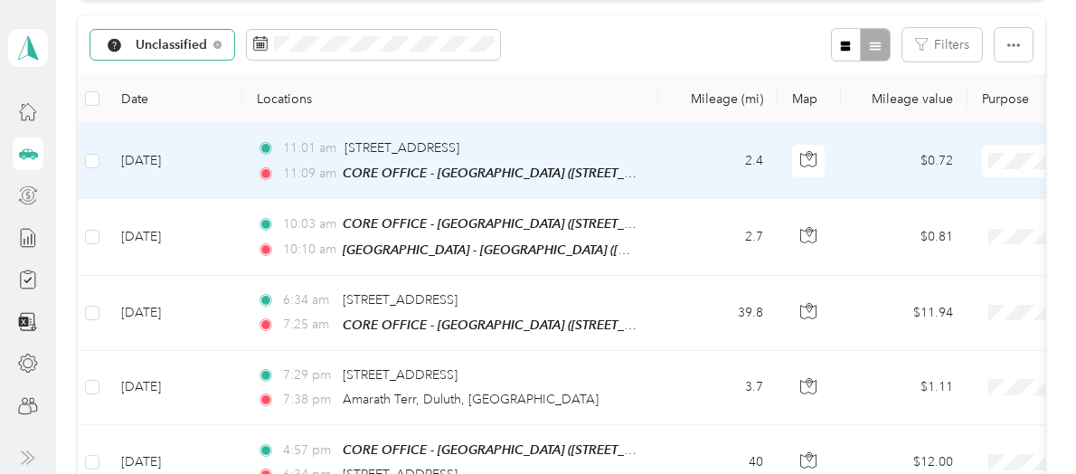
click at [918, 194] on li "Sales Call" at bounding box center [964, 191] width 224 height 32
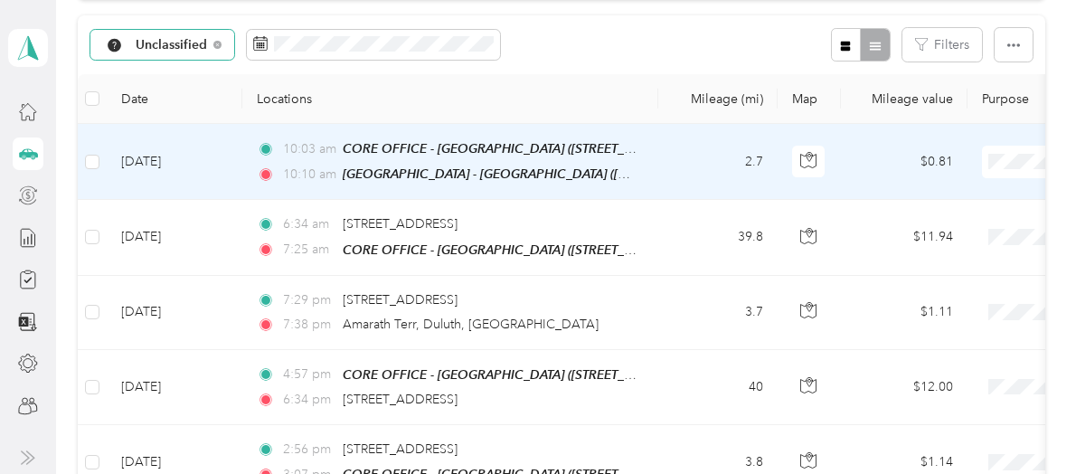
click at [918, 198] on li "Sales Call" at bounding box center [964, 193] width 224 height 32
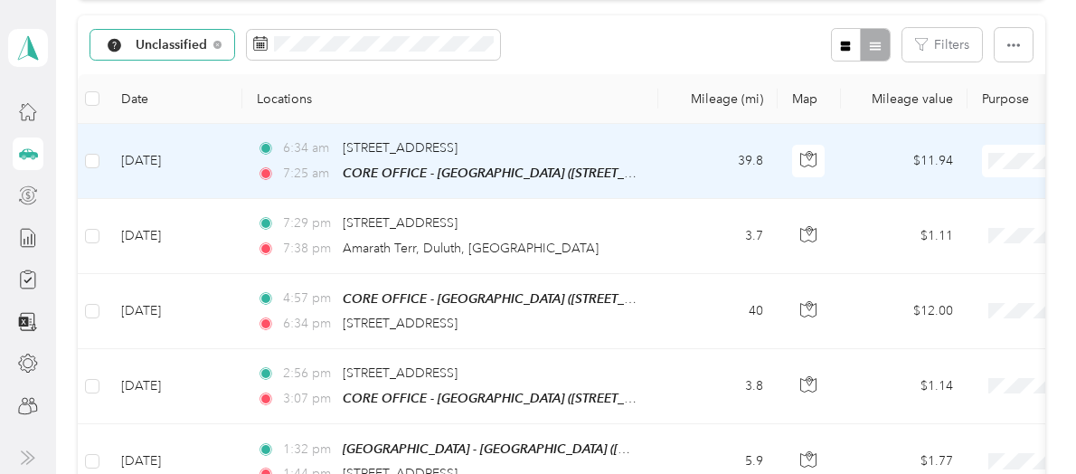
click at [934, 198] on li "Sales Call" at bounding box center [964, 193] width 224 height 32
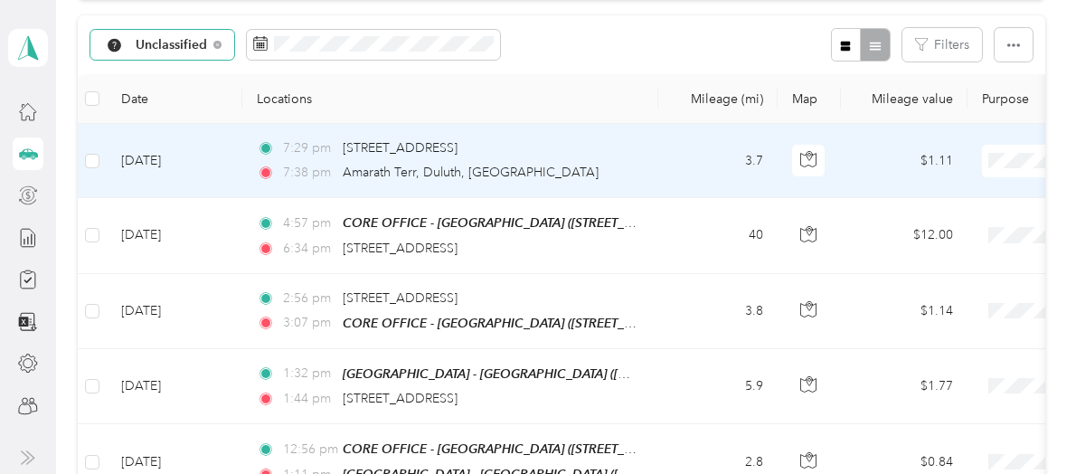
click at [935, 223] on span "Personal" at bounding box center [979, 224] width 167 height 19
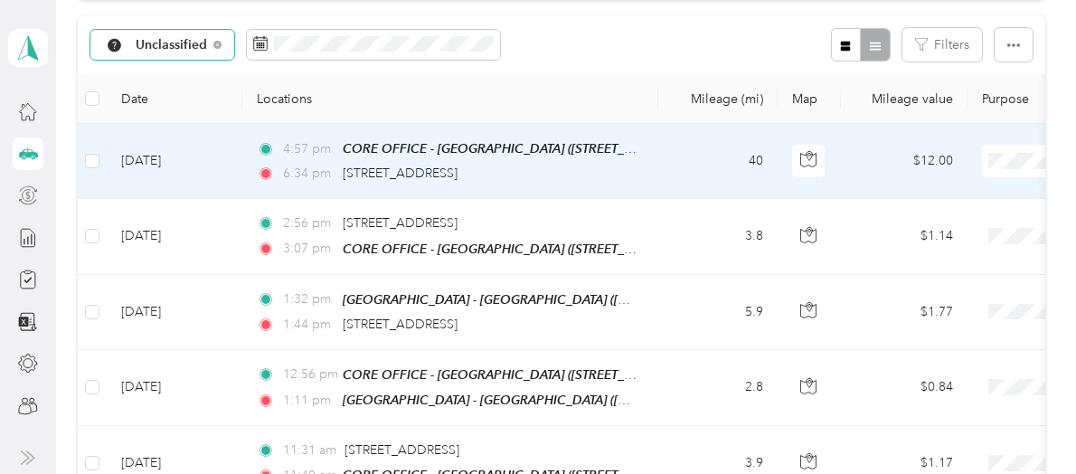
click at [936, 194] on li "Sales Call" at bounding box center [964, 193] width 224 height 32
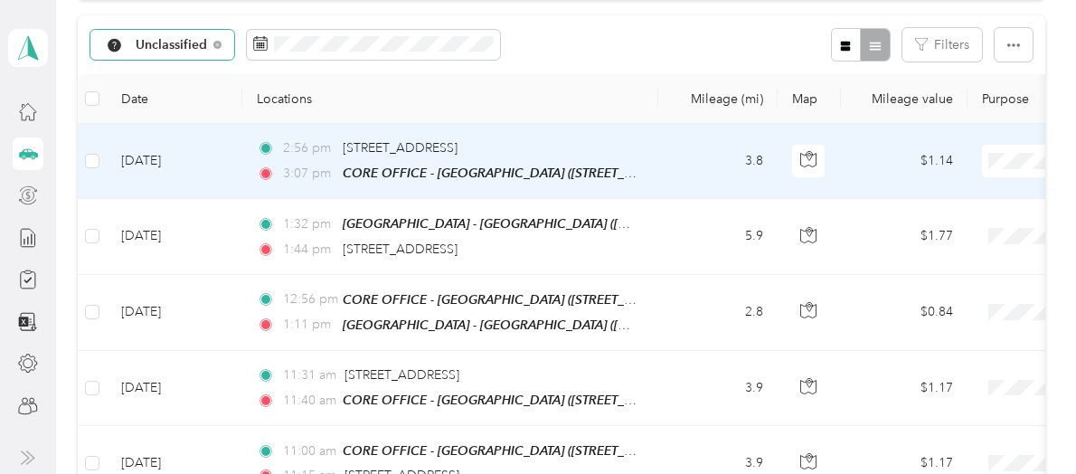
click at [938, 191] on span "Sales Call" at bounding box center [979, 193] width 167 height 19
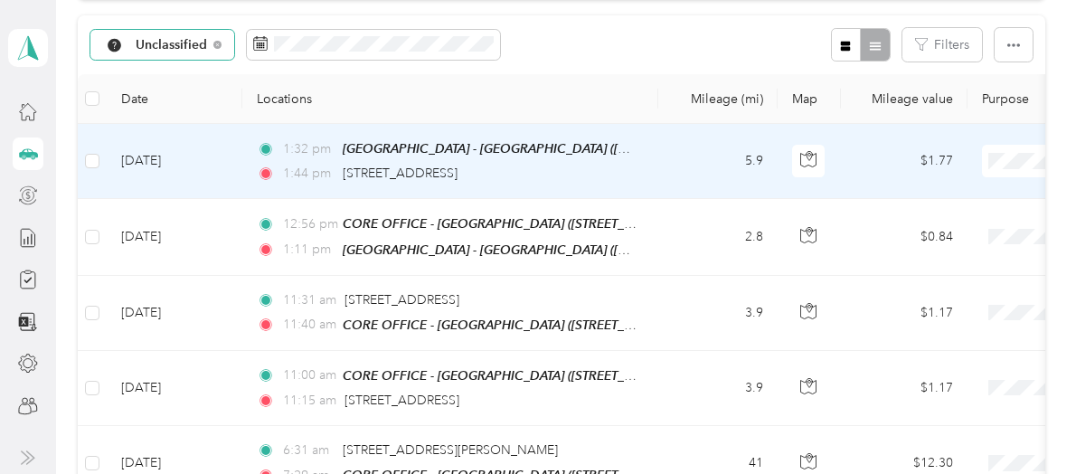
click at [933, 194] on li "Sales Call" at bounding box center [964, 190] width 224 height 32
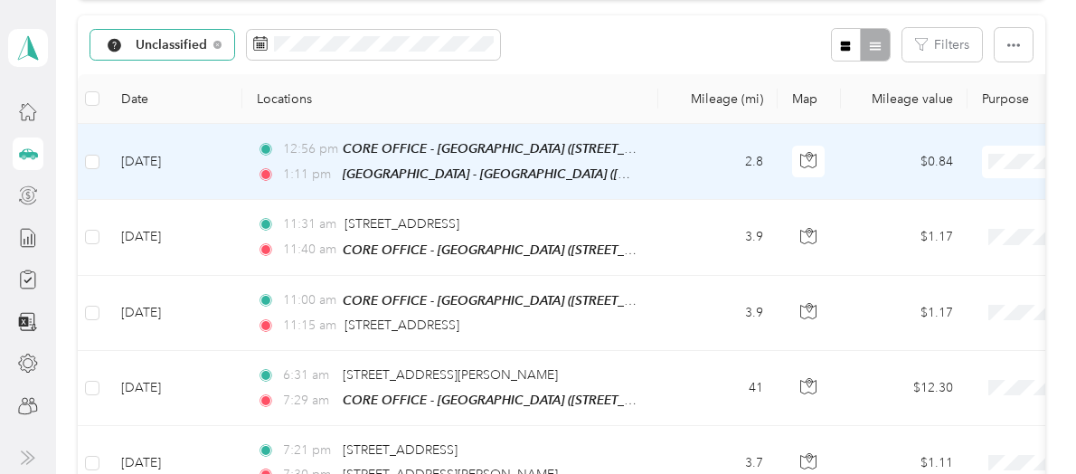
click at [931, 196] on li "Sales Call" at bounding box center [964, 188] width 224 height 32
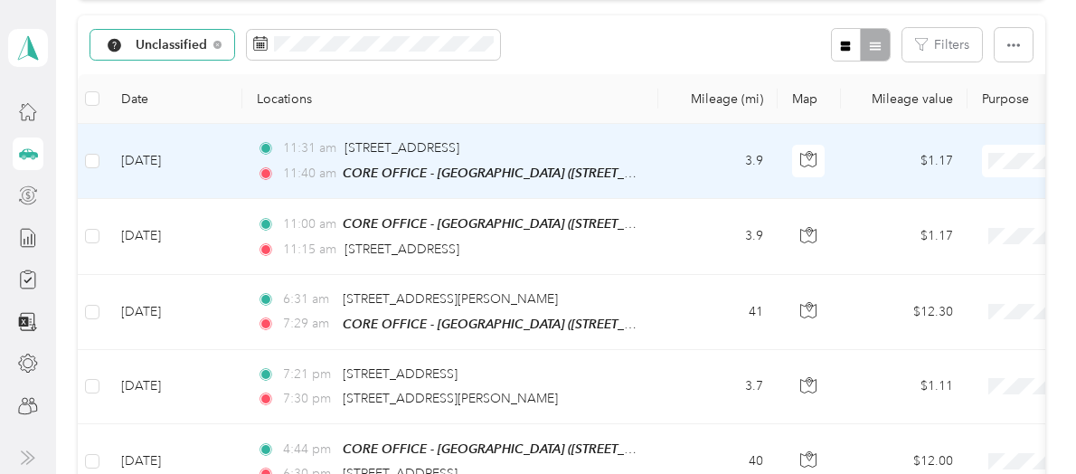
click at [943, 200] on ol "Sales Call Personal" at bounding box center [964, 200] width 224 height 63
click at [956, 197] on li "Sales Call" at bounding box center [964, 190] width 224 height 32
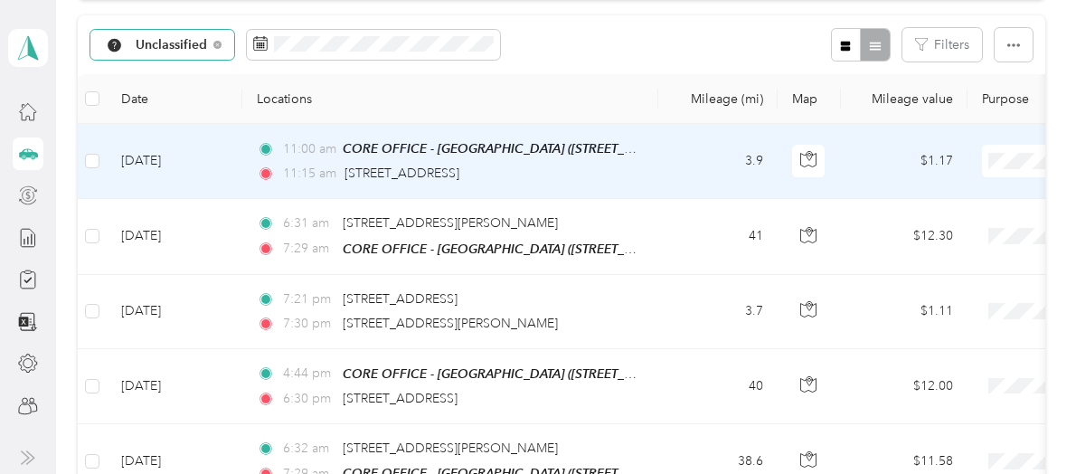
click at [946, 202] on ol "Sales Call Personal" at bounding box center [964, 208] width 224 height 63
click at [927, 192] on span "Sales Call" at bounding box center [979, 188] width 167 height 19
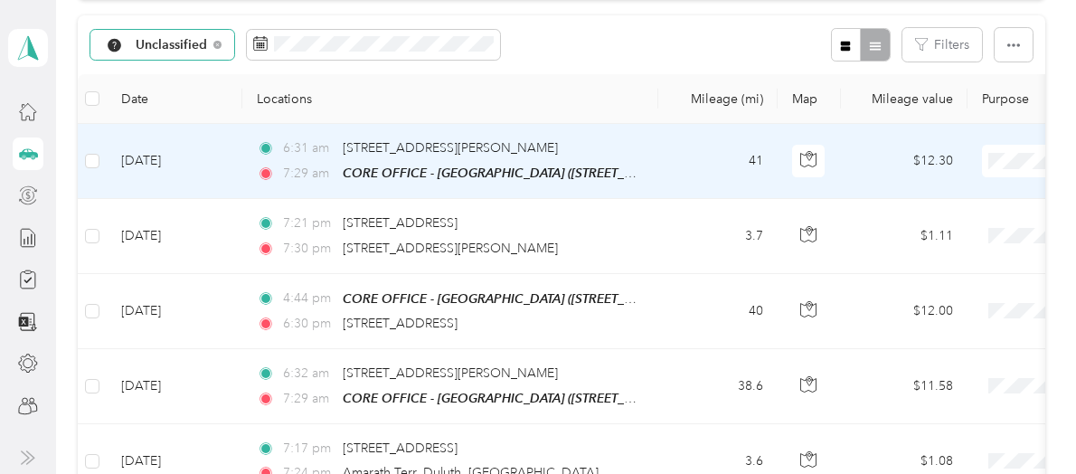
click at [929, 195] on li "Sales Call" at bounding box center [964, 193] width 224 height 32
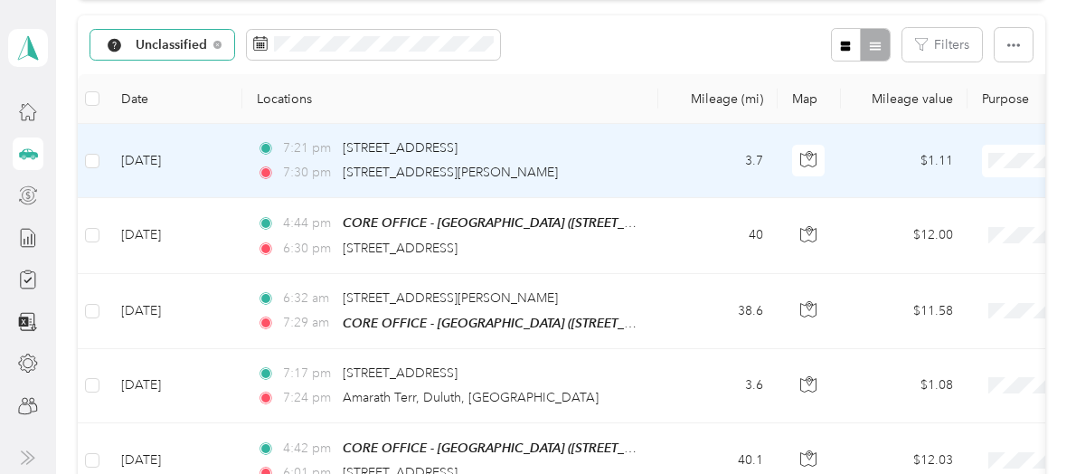
click at [933, 228] on li "Personal" at bounding box center [964, 225] width 224 height 32
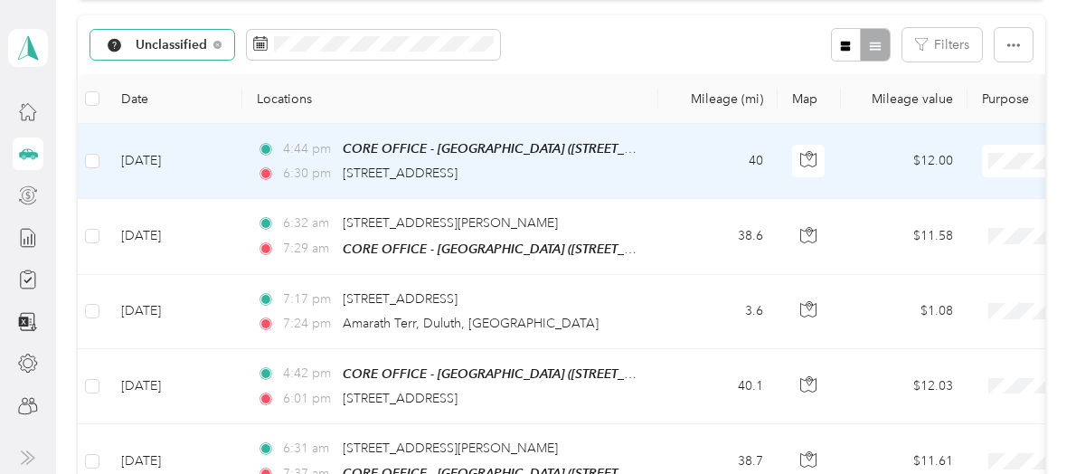
click at [928, 198] on li "Sales Call" at bounding box center [964, 193] width 224 height 32
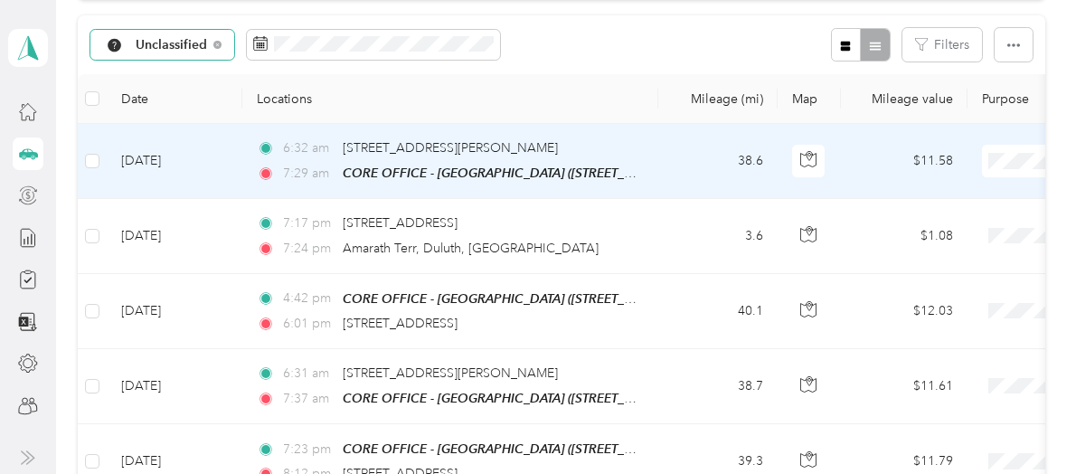
click at [940, 199] on li "Sales Call" at bounding box center [964, 187] width 224 height 32
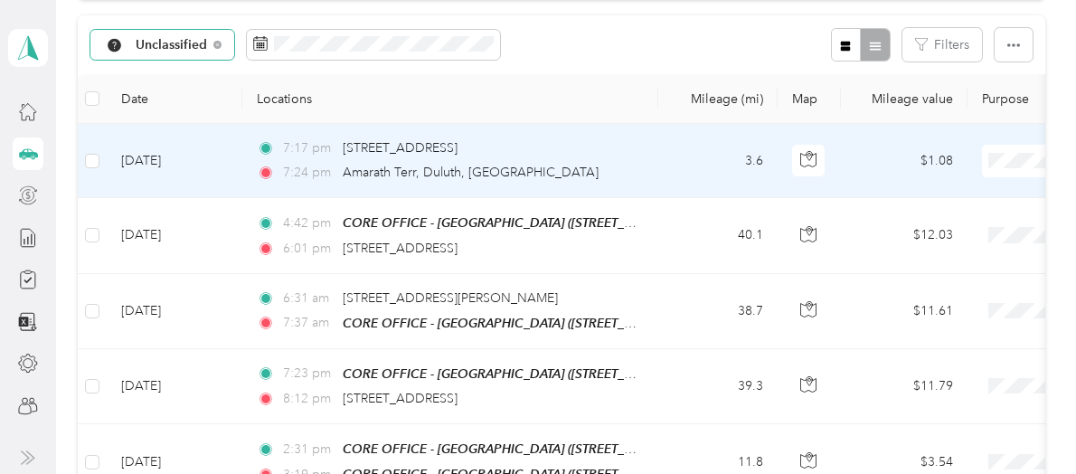
click at [943, 221] on span "Personal" at bounding box center [979, 222] width 167 height 19
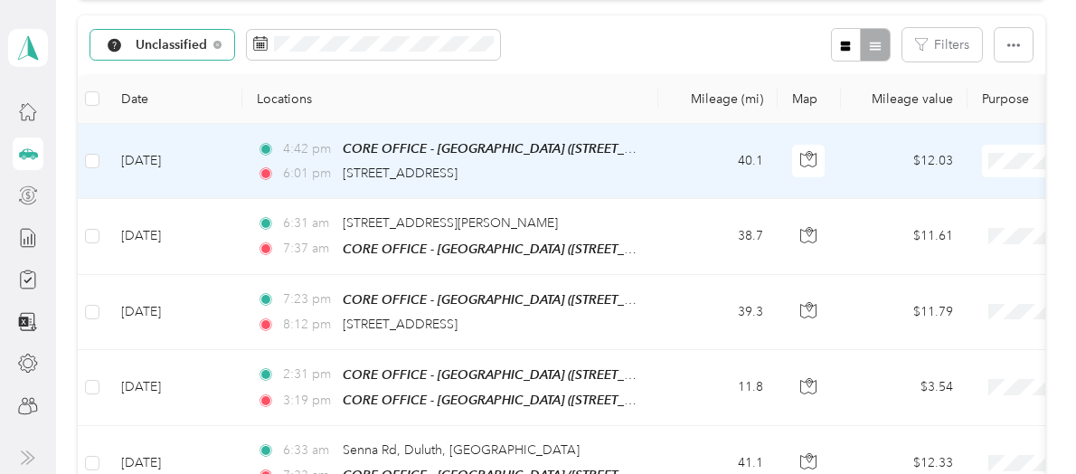
click at [949, 192] on span "Sales Call" at bounding box center [979, 191] width 167 height 19
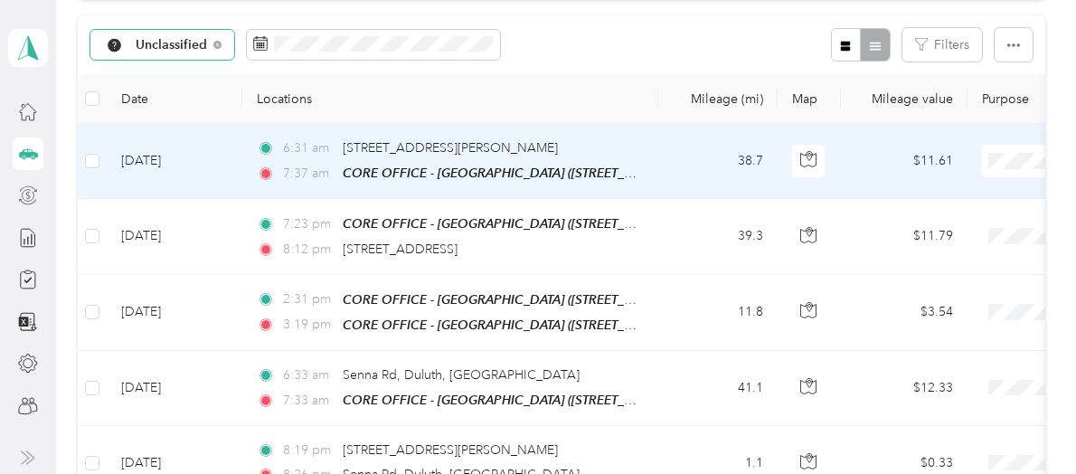
click at [998, 167] on span at bounding box center [1094, 161] width 224 height 33
click at [940, 194] on li "Sales Call" at bounding box center [964, 193] width 224 height 32
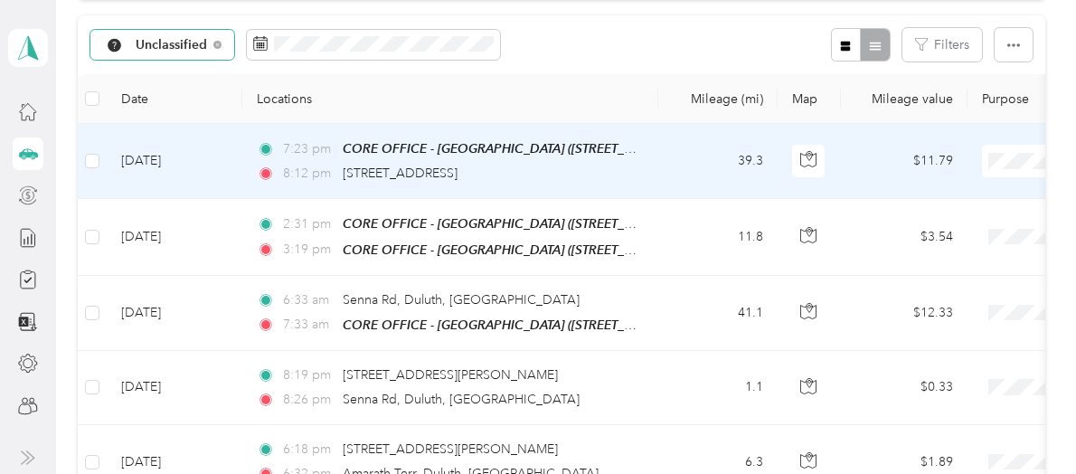
click at [928, 222] on span "Personal" at bounding box center [979, 224] width 167 height 19
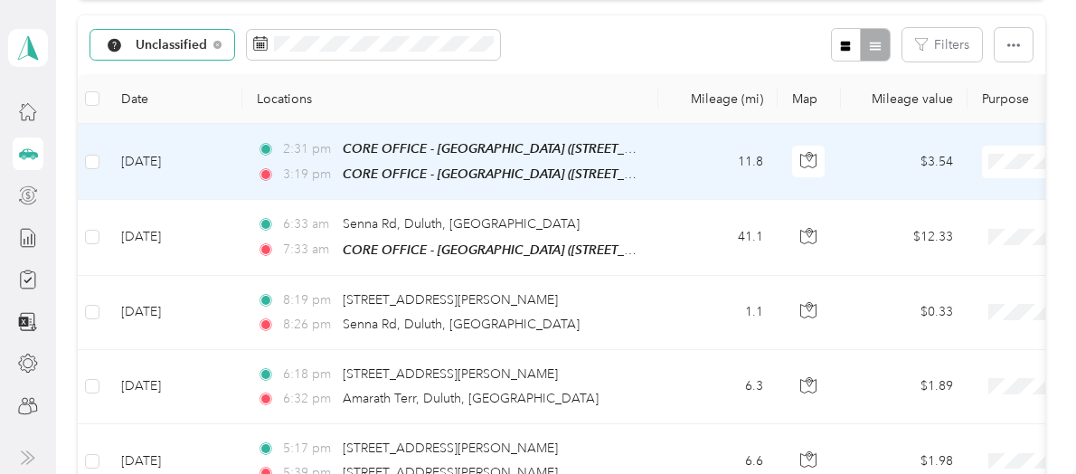
click at [943, 194] on li "Sales Call" at bounding box center [964, 193] width 224 height 32
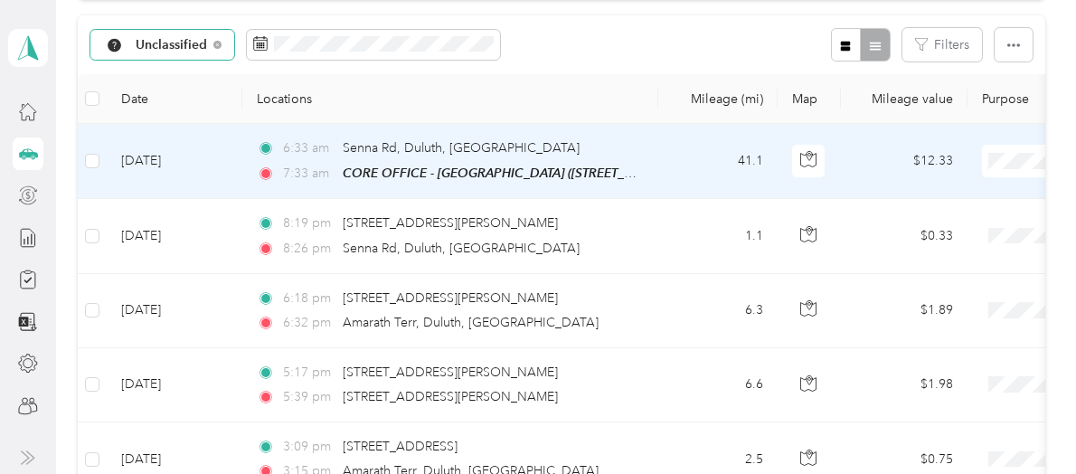
click at [959, 192] on span "Sales Call" at bounding box center [979, 193] width 167 height 19
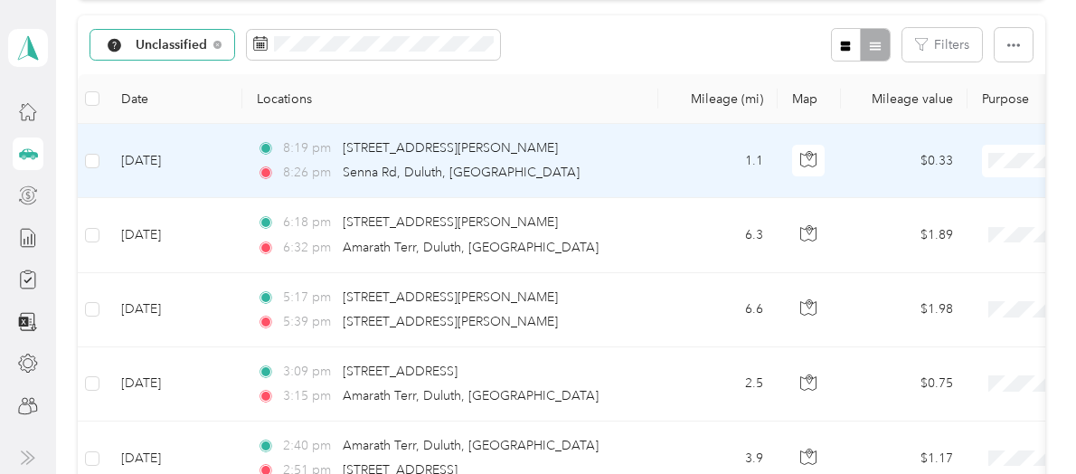
click at [937, 223] on span "Personal" at bounding box center [979, 216] width 167 height 19
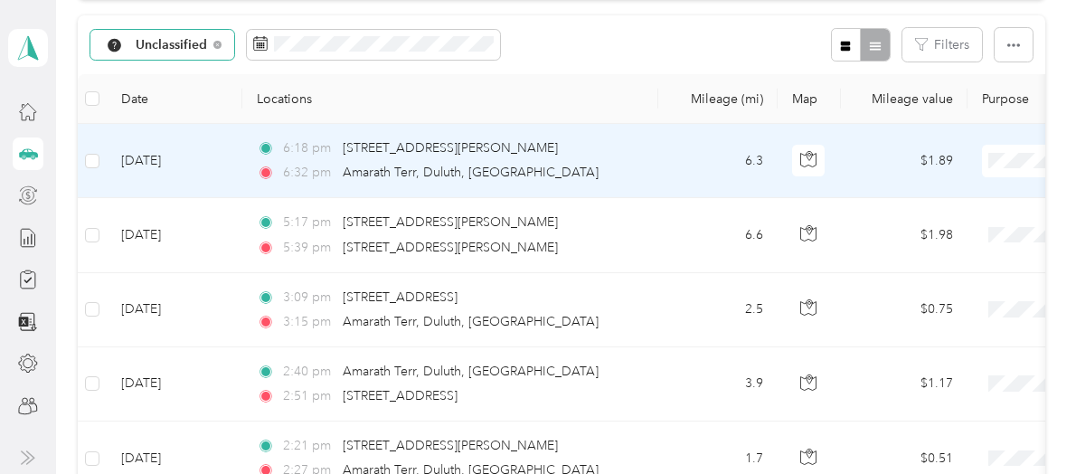
click at [941, 221] on span "Personal" at bounding box center [979, 224] width 167 height 19
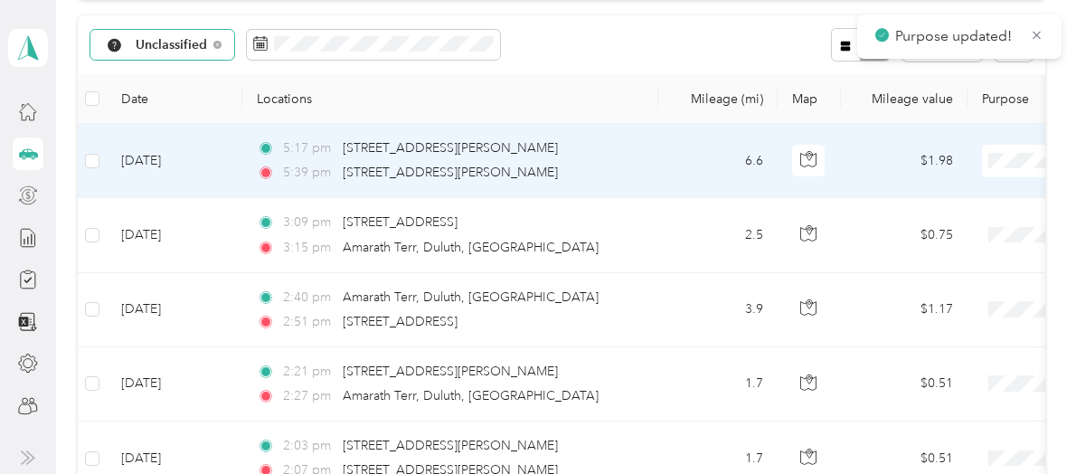
click at [946, 220] on span "Personal" at bounding box center [979, 221] width 167 height 19
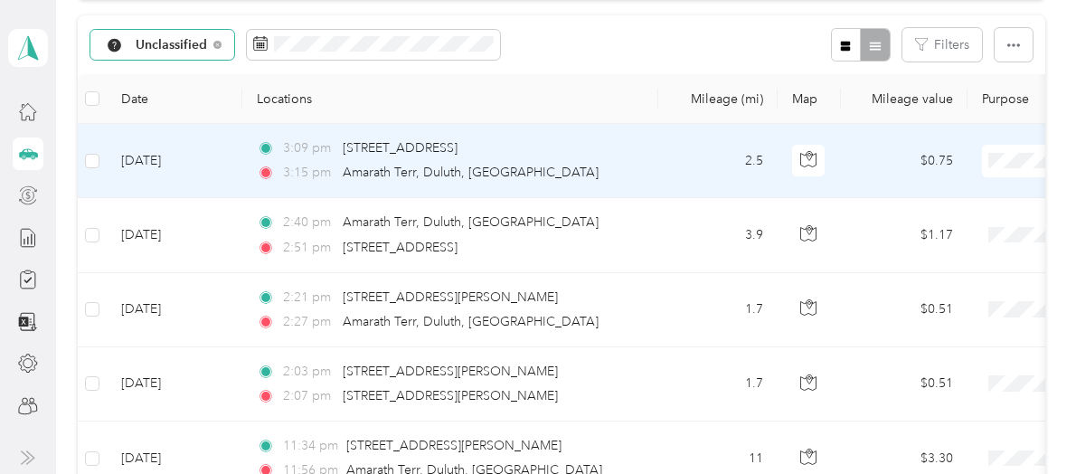
click at [948, 228] on li "Personal" at bounding box center [964, 225] width 224 height 32
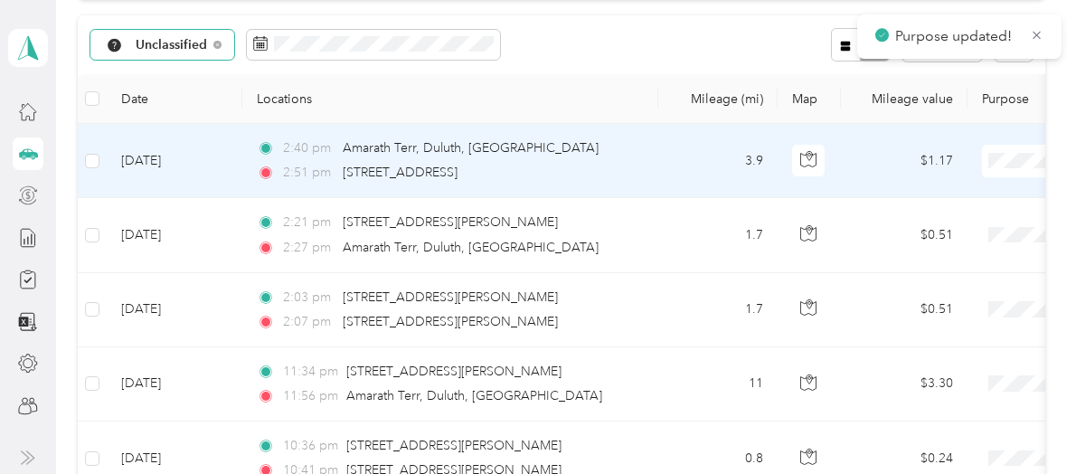
click at [934, 226] on span "Personal" at bounding box center [979, 217] width 167 height 19
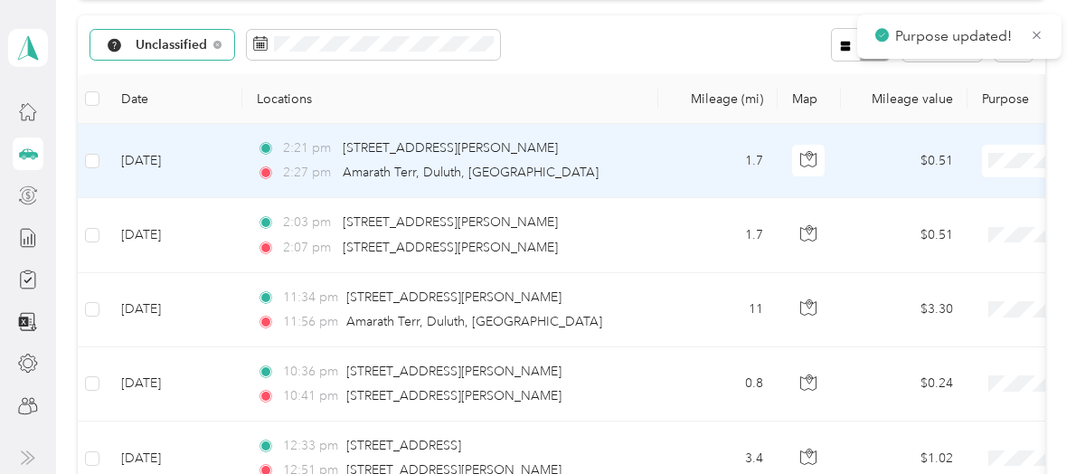
click at [940, 233] on li "Personal" at bounding box center [964, 225] width 224 height 32
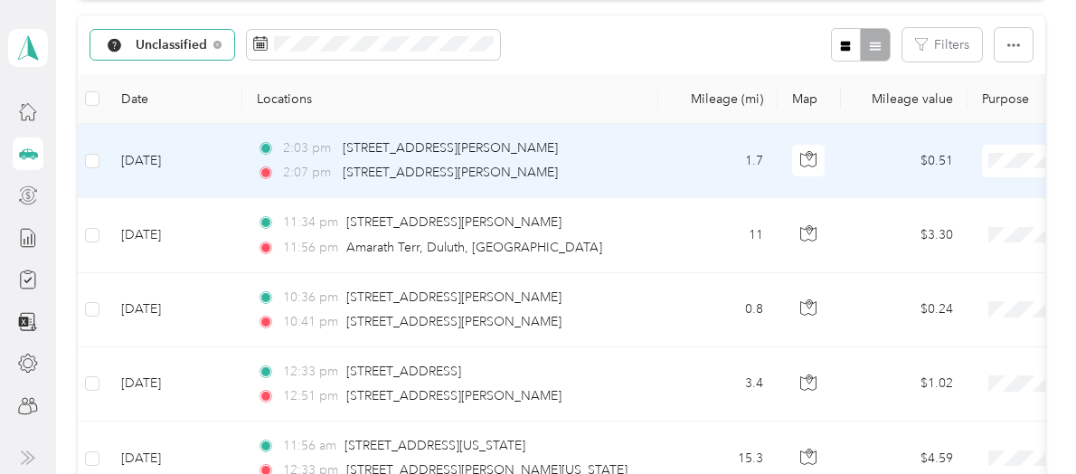
click at [972, 228] on li "Personal" at bounding box center [964, 217] width 224 height 32
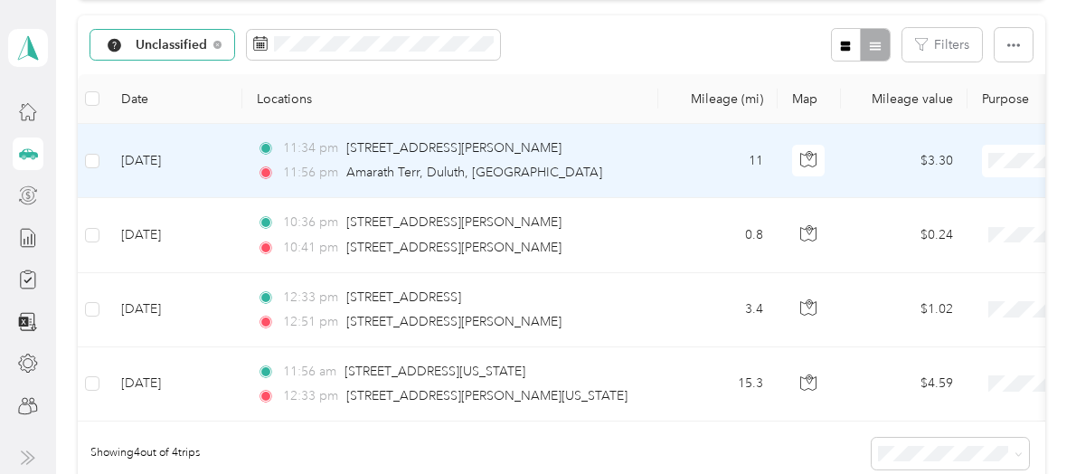
click at [941, 224] on span "Personal" at bounding box center [979, 221] width 167 height 19
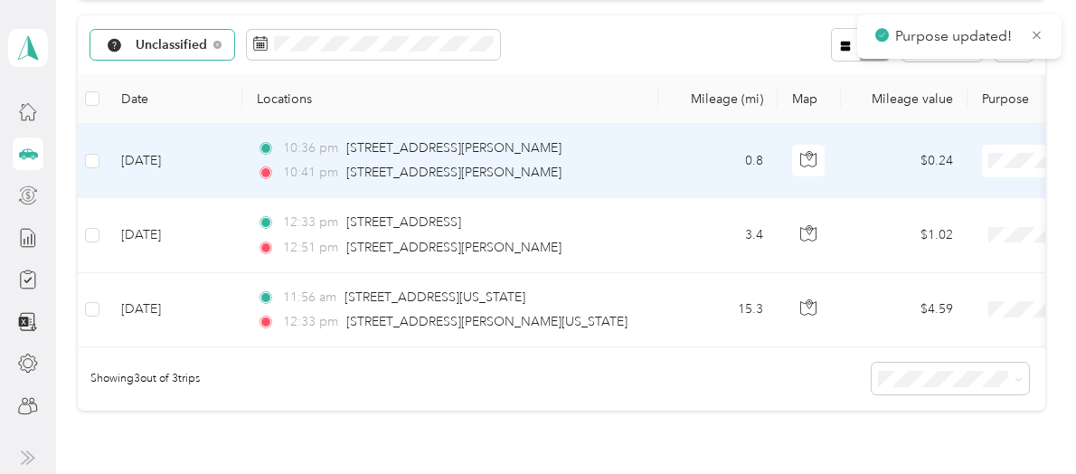
click at [956, 227] on li "Personal" at bounding box center [964, 225] width 224 height 32
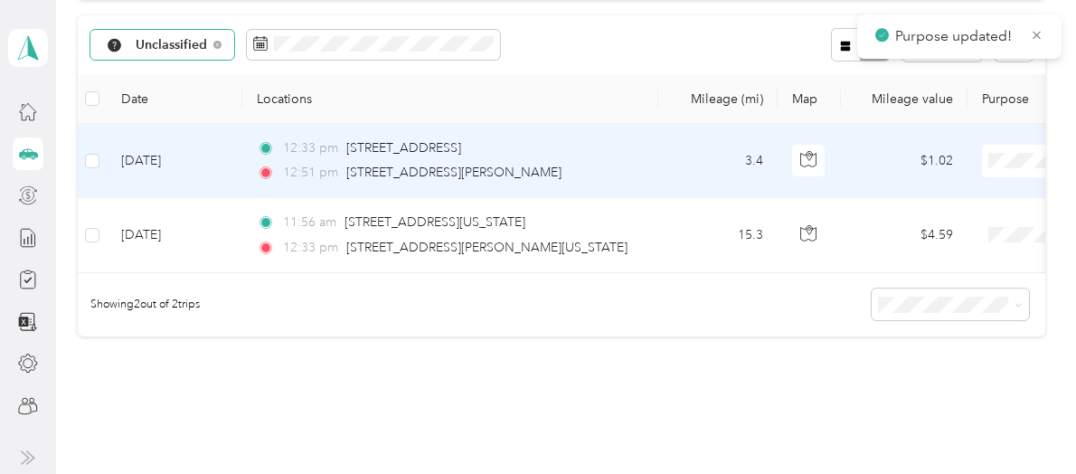
click at [954, 221] on span "Personal" at bounding box center [979, 220] width 167 height 19
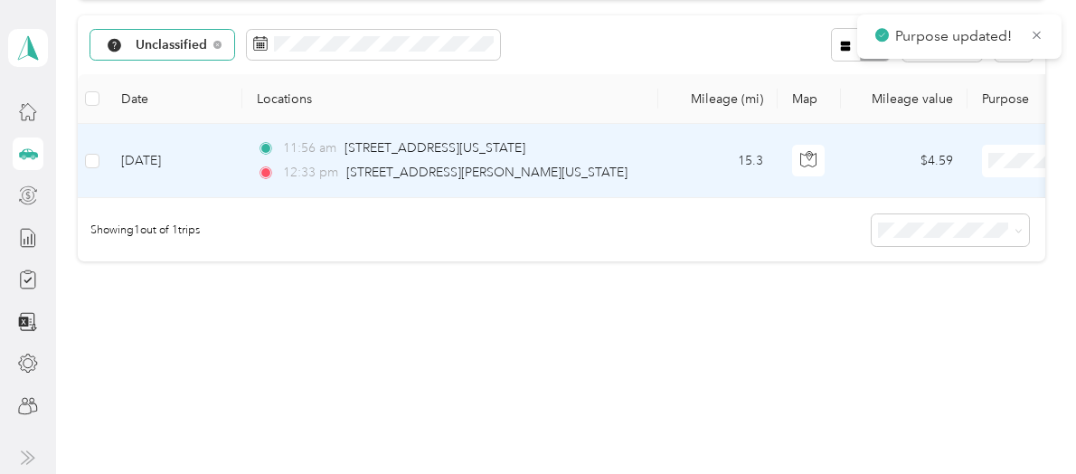
click at [926, 223] on span "Personal" at bounding box center [979, 223] width 167 height 19
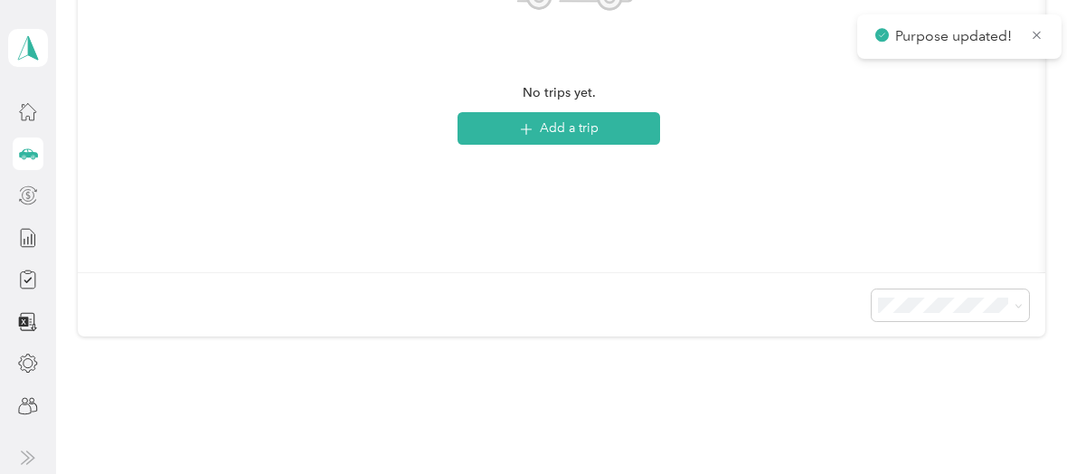
scroll to position [542, 0]
